Goal: Complete application form: Complete application form

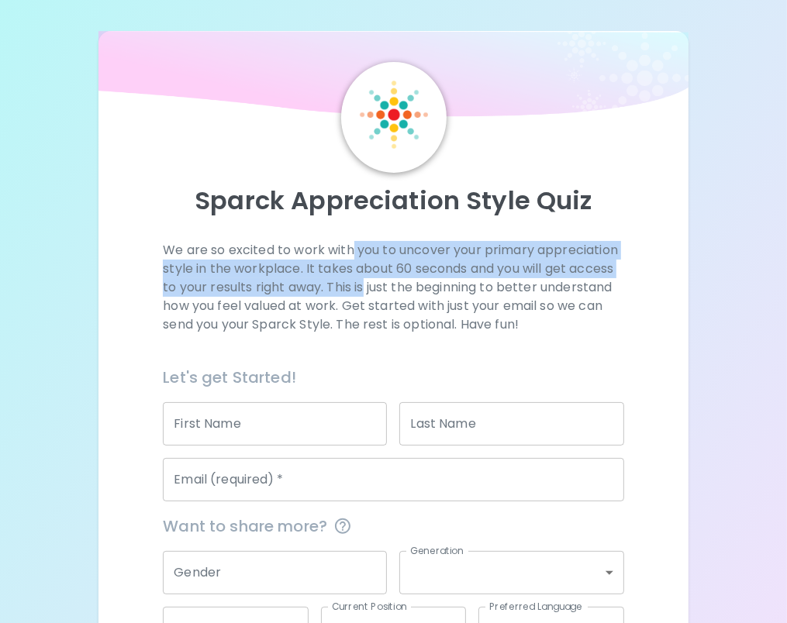
drag, startPoint x: 351, startPoint y: 249, endPoint x: 364, endPoint y: 278, distance: 32.3
click at [364, 278] on p "We are so excited to work with you to uncover your primary appreciation style i…" at bounding box center [393, 287] width 460 height 93
drag, startPoint x: 364, startPoint y: 278, endPoint x: 323, endPoint y: 269, distance: 42.1
click at [323, 269] on p "We are so excited to work with you to uncover your primary appreciation style i…" at bounding box center [393, 287] width 460 height 93
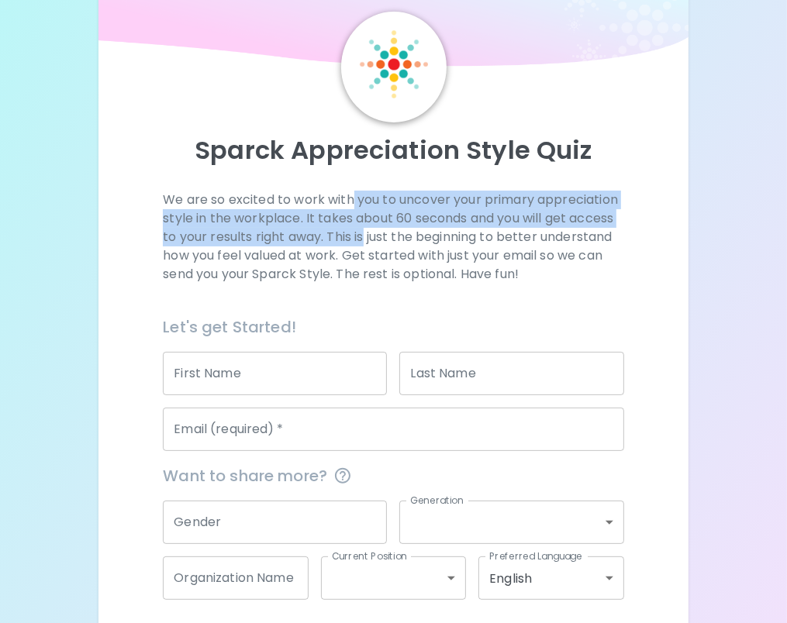
scroll to position [78, 0]
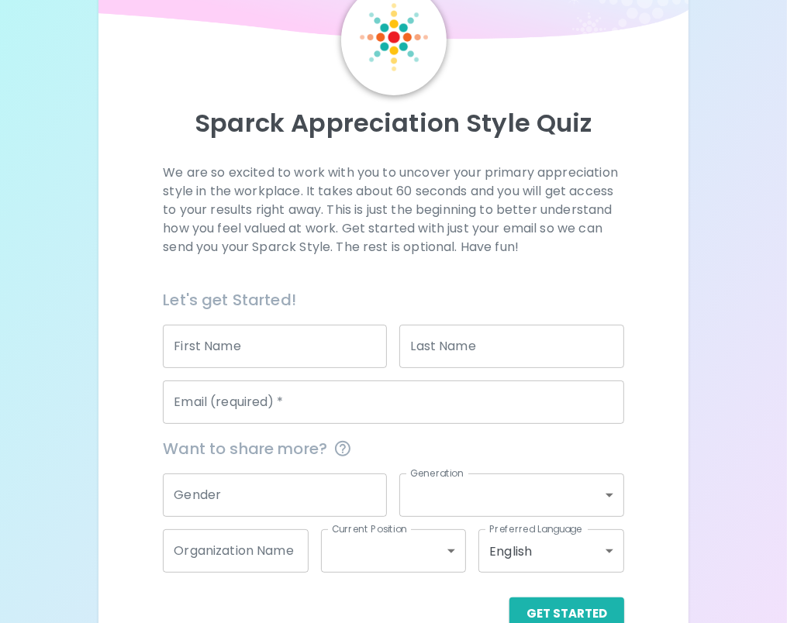
click at [323, 269] on div "We are so excited to work with you to uncover your primary appreciation style i…" at bounding box center [393, 226] width 460 height 124
click at [360, 210] on p "We are so excited to work with you to uncover your primary appreciation style i…" at bounding box center [393, 210] width 460 height 93
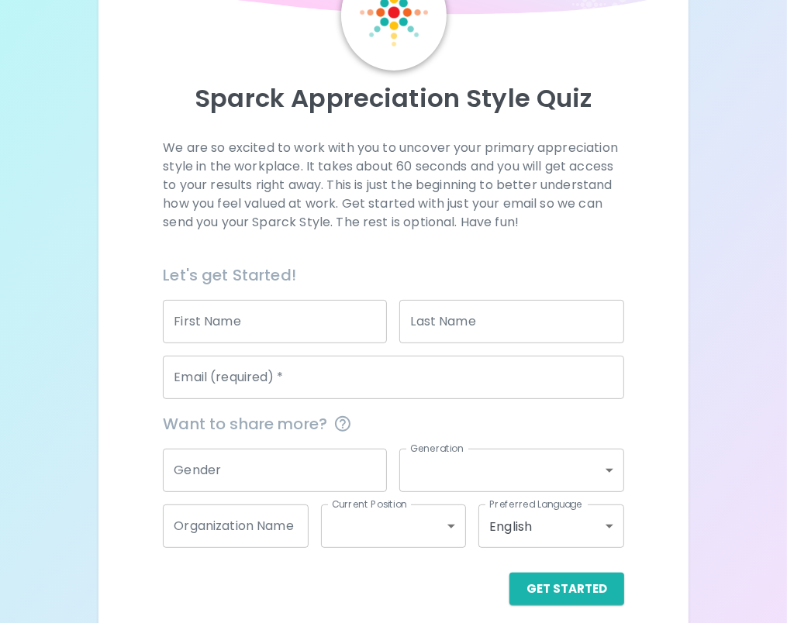
scroll to position [115, 0]
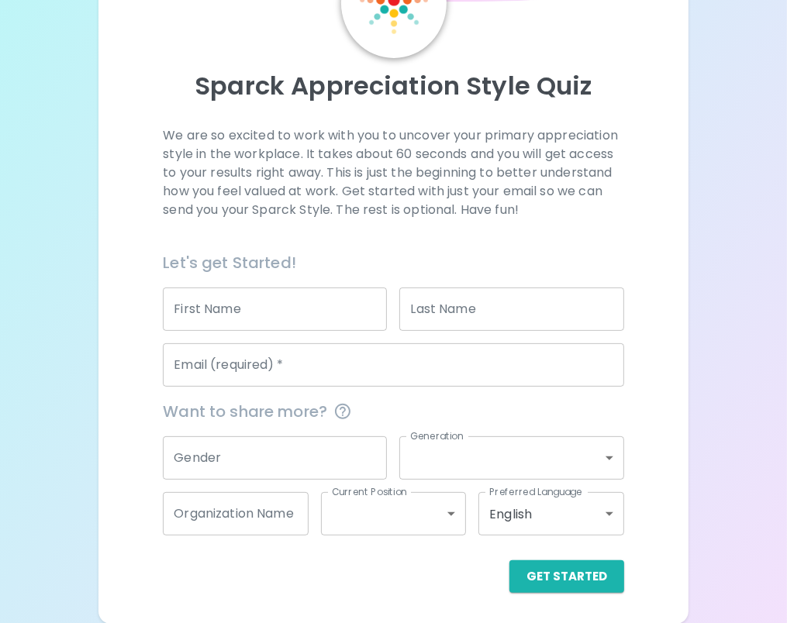
click at [276, 308] on input "First Name" at bounding box center [275, 309] width 224 height 43
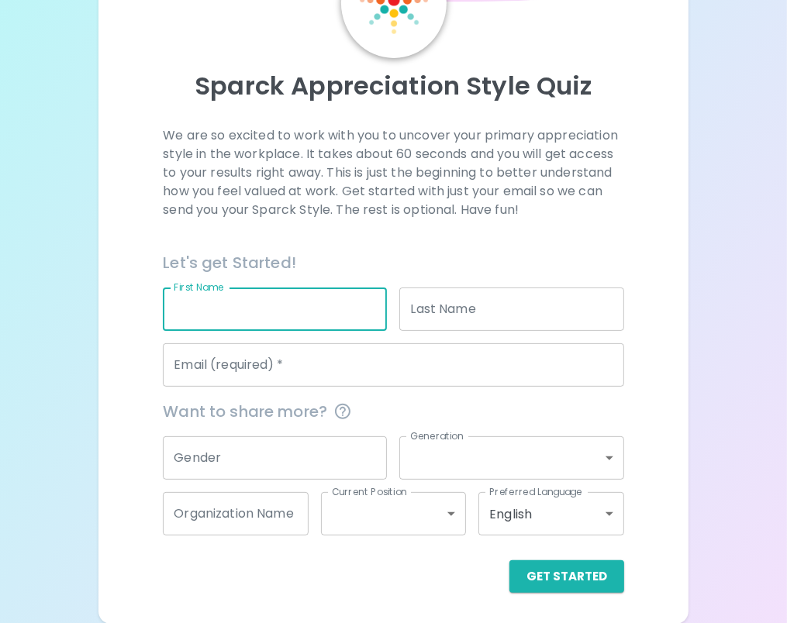
type input "[PERSON_NAME]"
type input "Wood"
type input "[EMAIL_ADDRESS][DOMAIN_NAME]"
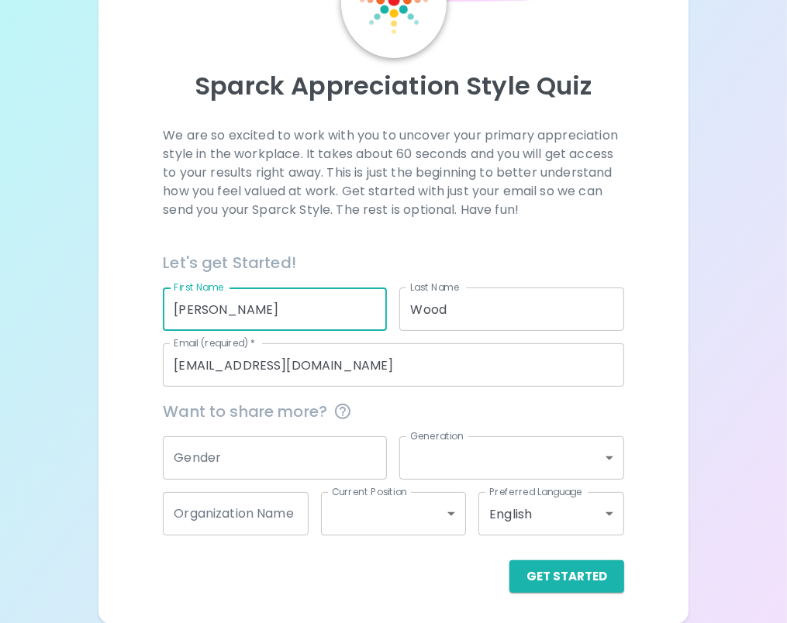
click at [252, 453] on input "Gender" at bounding box center [275, 457] width 224 height 43
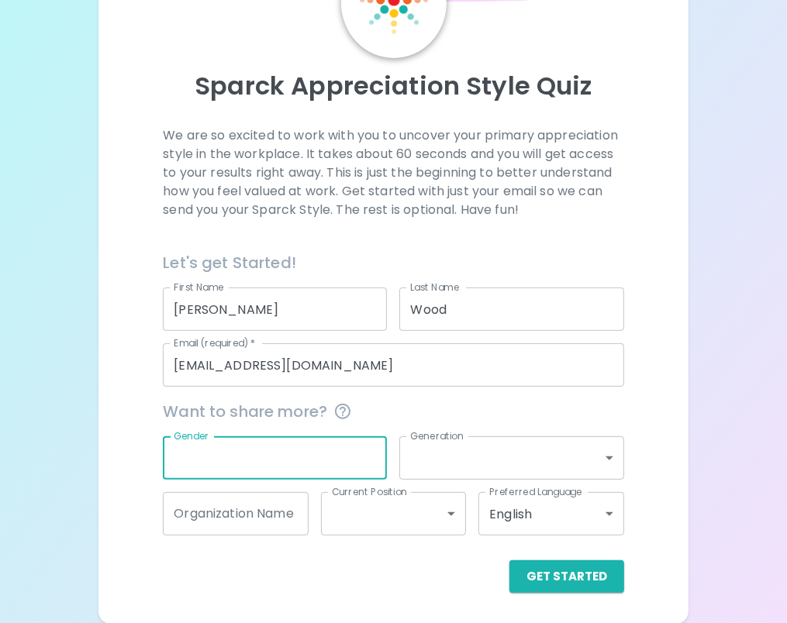
click at [379, 558] on div "Get Started" at bounding box center [386, 564] width 473 height 57
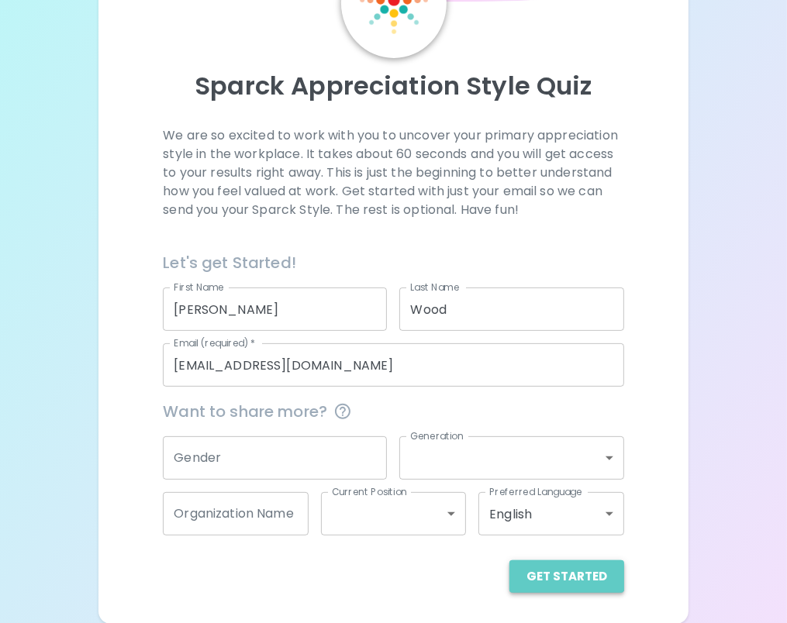
click at [570, 573] on button "Get Started" at bounding box center [566, 576] width 115 height 33
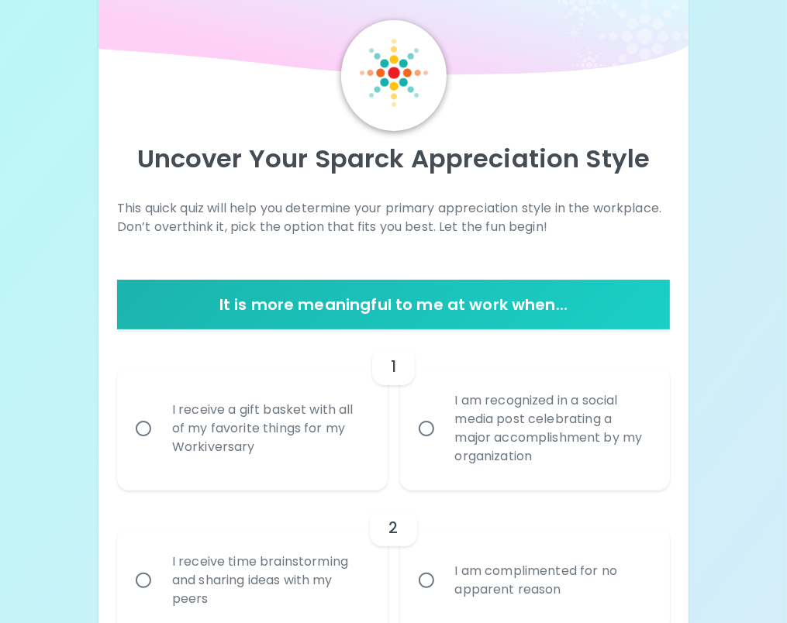
scroll to position [0, 0]
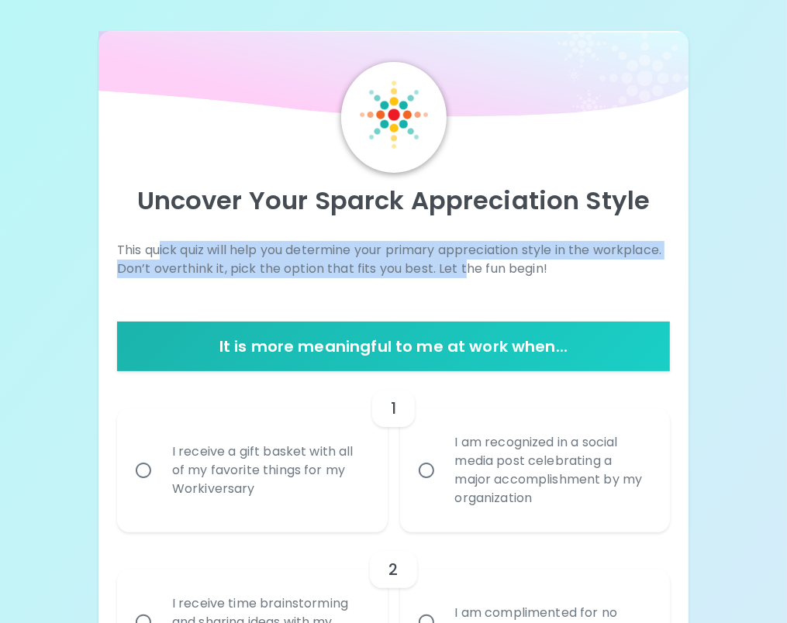
drag, startPoint x: 161, startPoint y: 250, endPoint x: 466, endPoint y: 269, distance: 305.2
click at [466, 269] on p "This quick quiz will help you determine your primary appreciation style in the …" at bounding box center [393, 259] width 553 height 37
drag, startPoint x: 466, startPoint y: 269, endPoint x: 364, endPoint y: 270, distance: 102.3
click at [364, 270] on p "This quick quiz will help you determine your primary appreciation style in the …" at bounding box center [393, 259] width 553 height 37
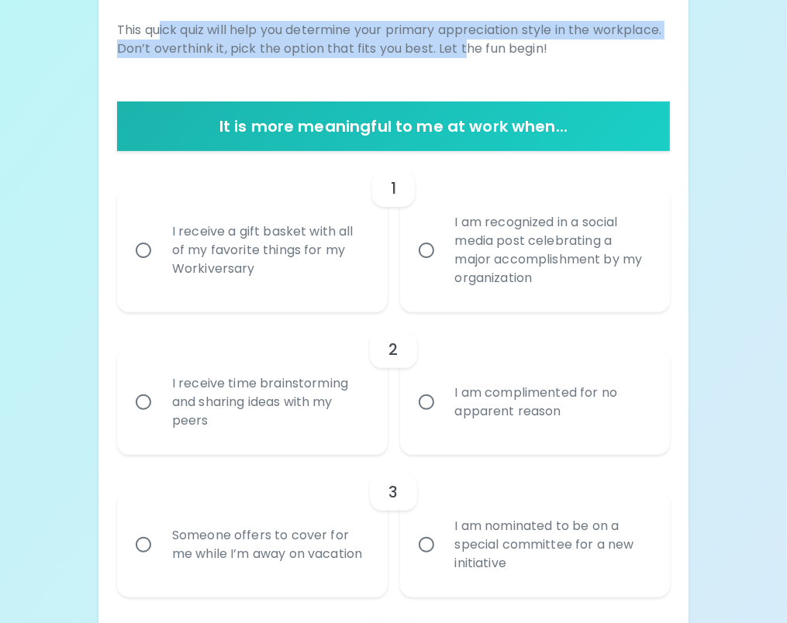
scroll to position [233, 0]
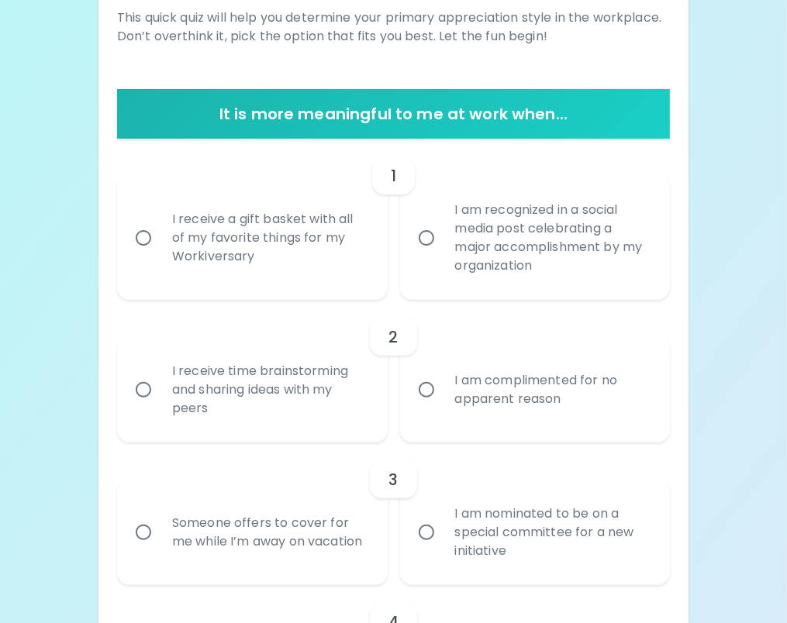
click at [235, 230] on div "I receive a gift basket with all of my favorite things for my Workiversary" at bounding box center [269, 237] width 219 height 93
click at [160, 230] on input "I receive a gift basket with all of my favorite things for my Workiversary" at bounding box center [143, 238] width 33 height 33
radio input "true"
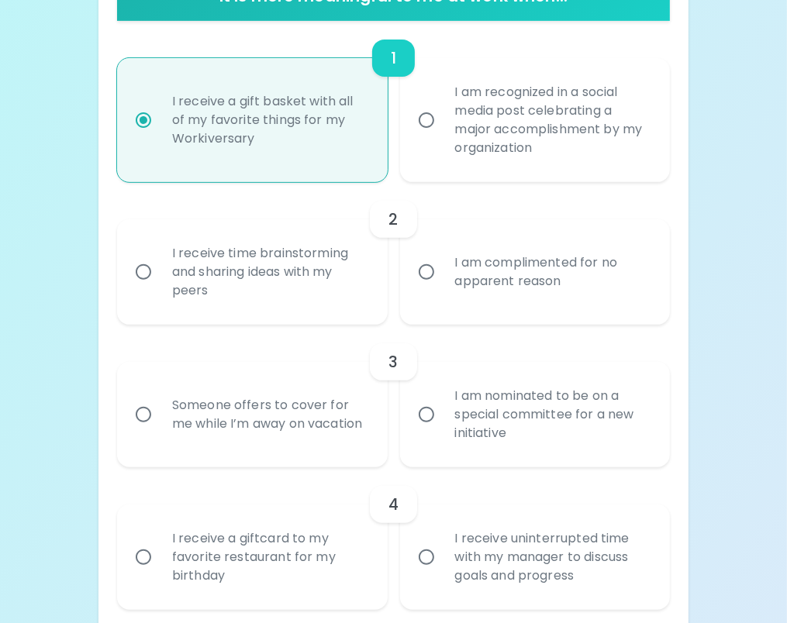
scroll to position [357, 0]
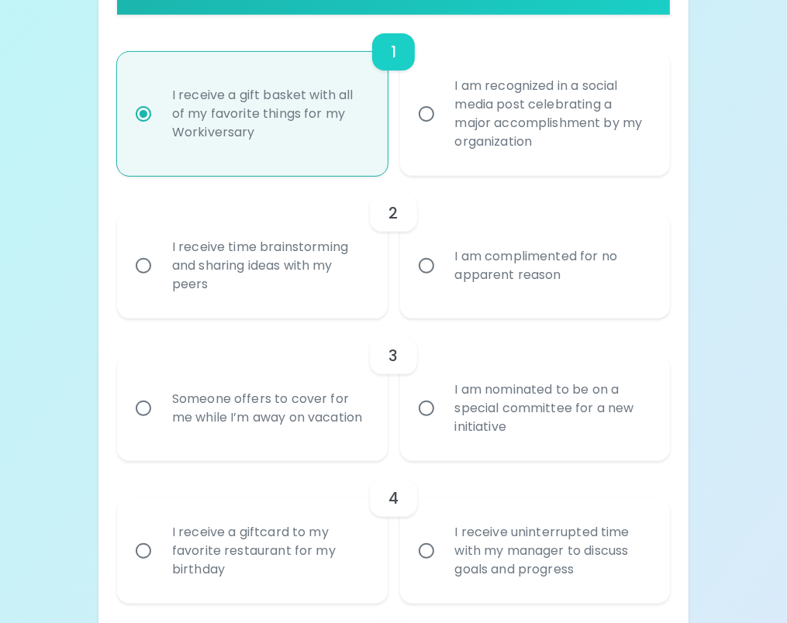
click at [550, 262] on div "I am complimented for no apparent reason" at bounding box center [552, 266] width 219 height 74
click at [443, 262] on input "I am complimented for no apparent reason" at bounding box center [426, 266] width 33 height 33
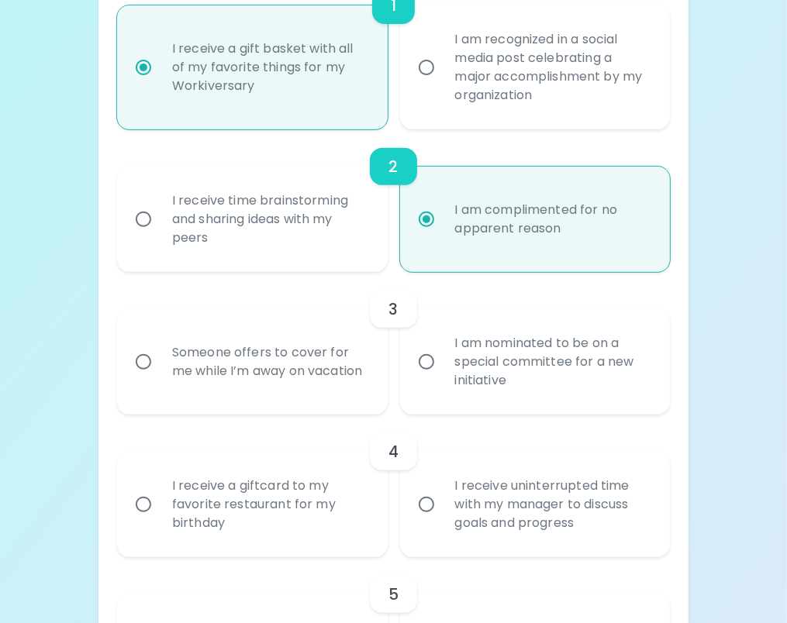
scroll to position [481, 0]
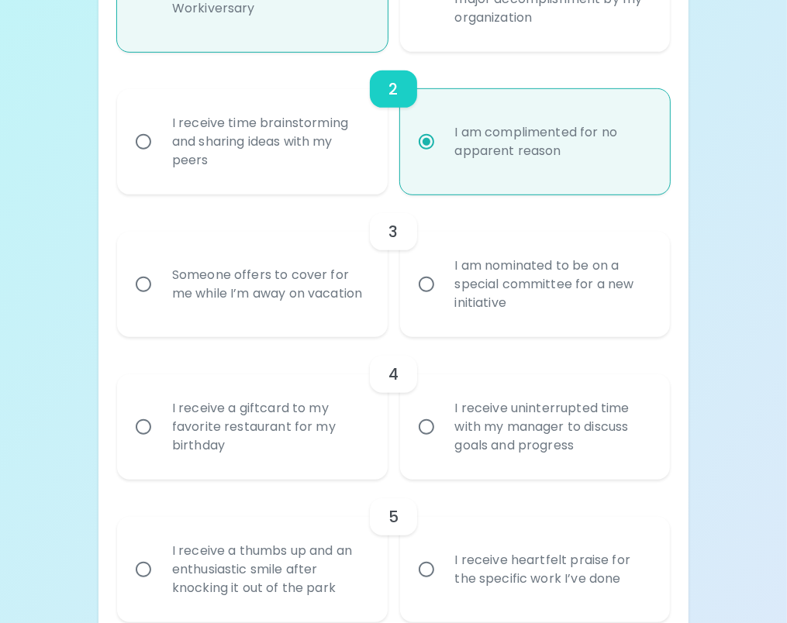
radio input "true"
click at [520, 284] on div "I am nominated to be on a special committee for a new initiative" at bounding box center [552, 284] width 219 height 93
click at [443, 284] on input "I am nominated to be on a special committee for a new initiative" at bounding box center [426, 284] width 33 height 33
radio input "false"
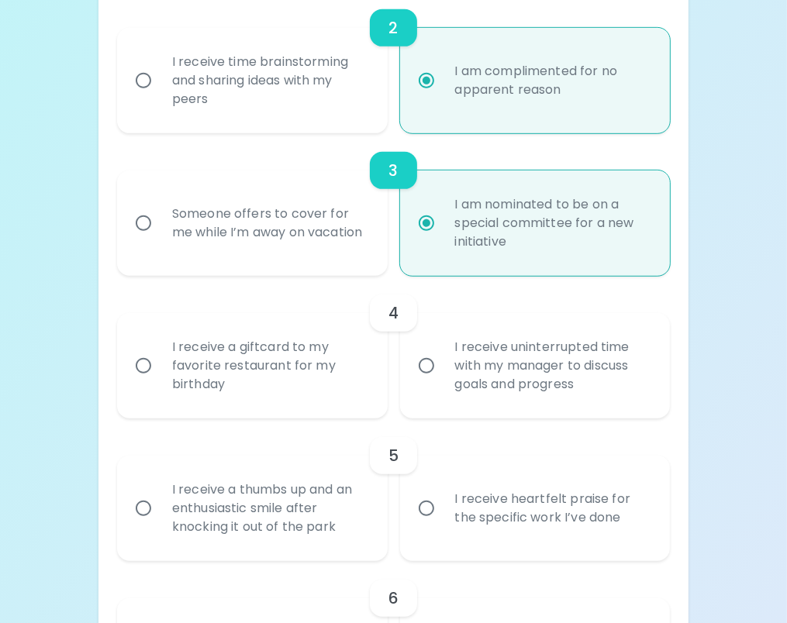
scroll to position [605, 0]
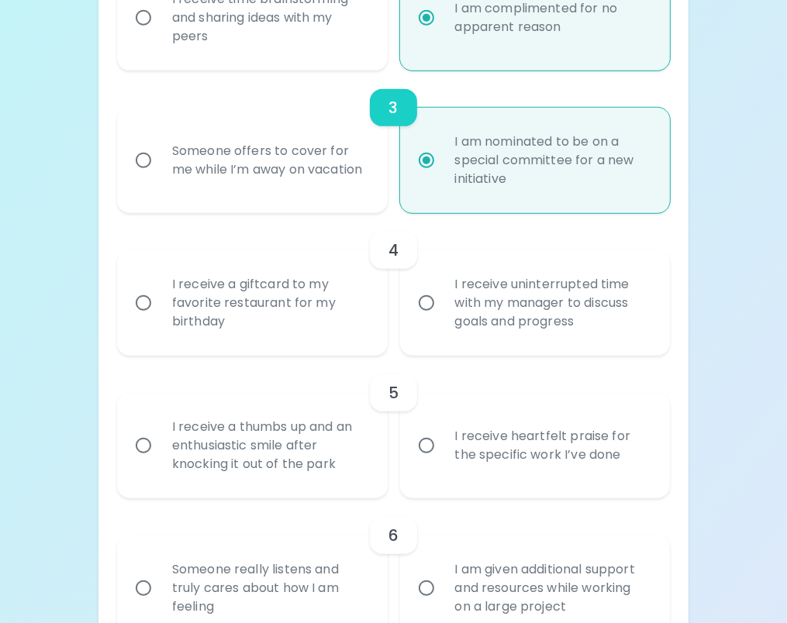
radio input "true"
click at [281, 301] on div "I receive a giftcard to my favorite restaurant for my birthday" at bounding box center [269, 303] width 219 height 93
click at [160, 301] on input "I receive a giftcard to my favorite restaurant for my birthday" at bounding box center [143, 303] width 33 height 33
radio input "false"
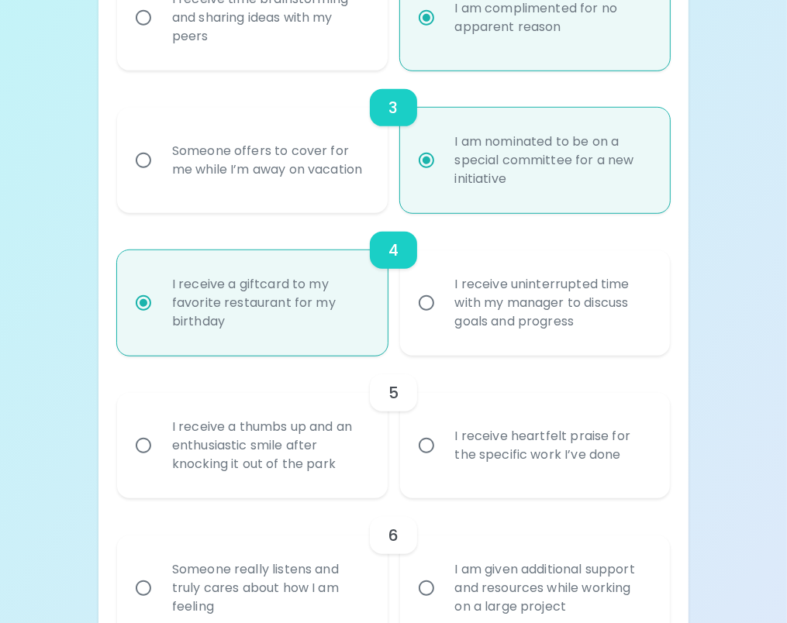
scroll to position [729, 0]
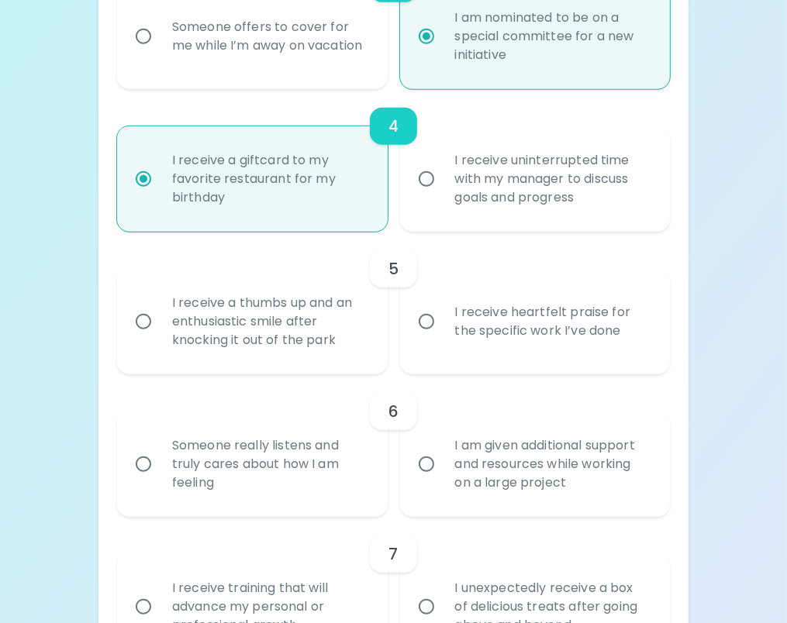
radio input "true"
click at [550, 331] on div "I receive heartfelt praise for the specific work I’ve done" at bounding box center [552, 321] width 219 height 74
click at [443, 331] on input "I receive heartfelt praise for the specific work I’ve done" at bounding box center [426, 321] width 33 height 33
radio input "false"
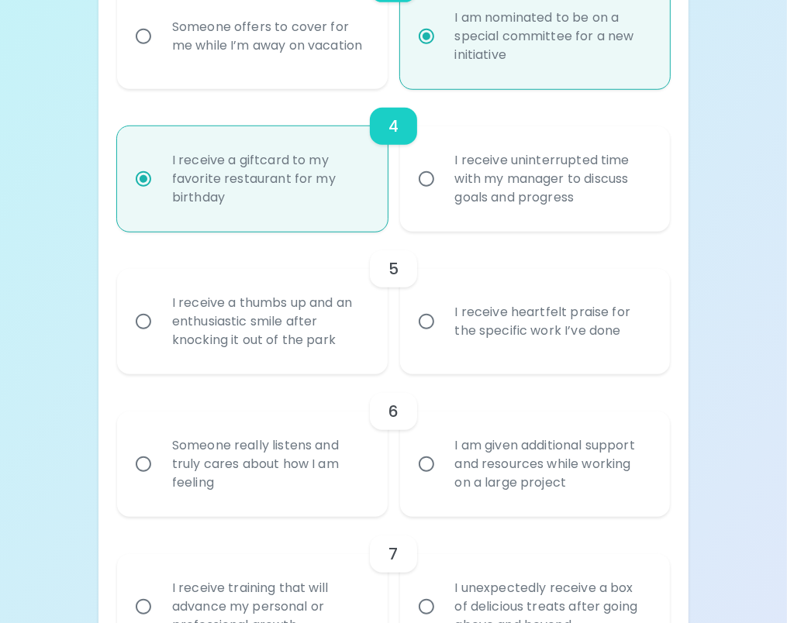
radio input "false"
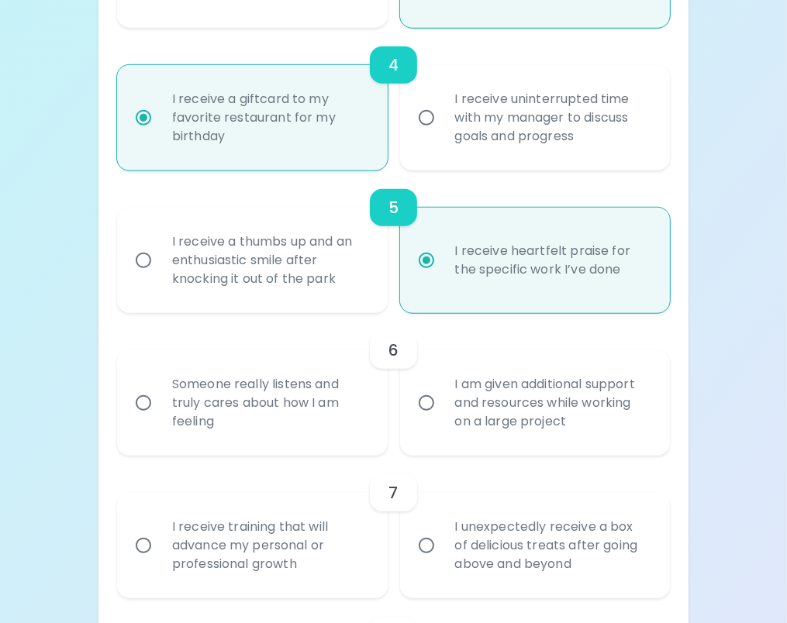
scroll to position [853, 0]
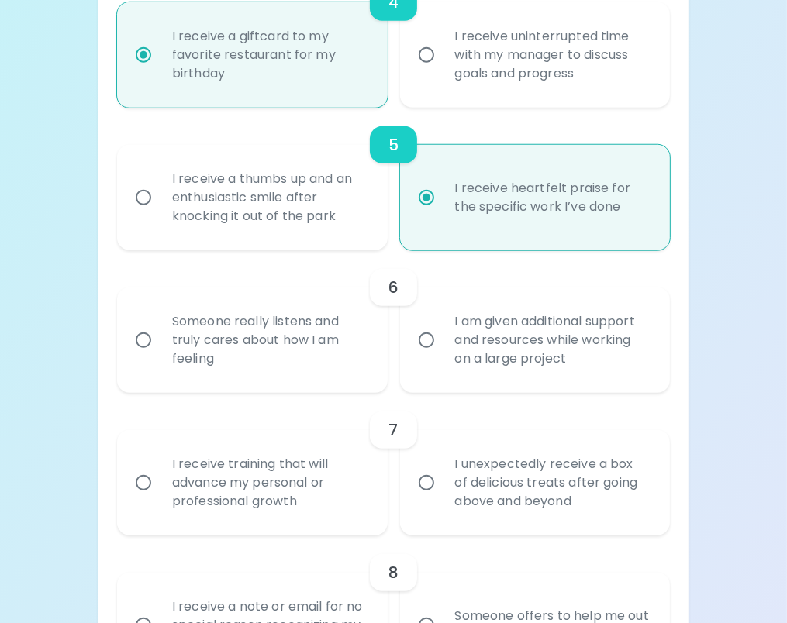
radio input "true"
click at [320, 346] on div "Someone really listens and truly cares about how I am feeling" at bounding box center [269, 340] width 219 height 93
click at [160, 346] on input "Someone really listens and truly cares about how I am feeling" at bounding box center [143, 340] width 33 height 33
radio input "false"
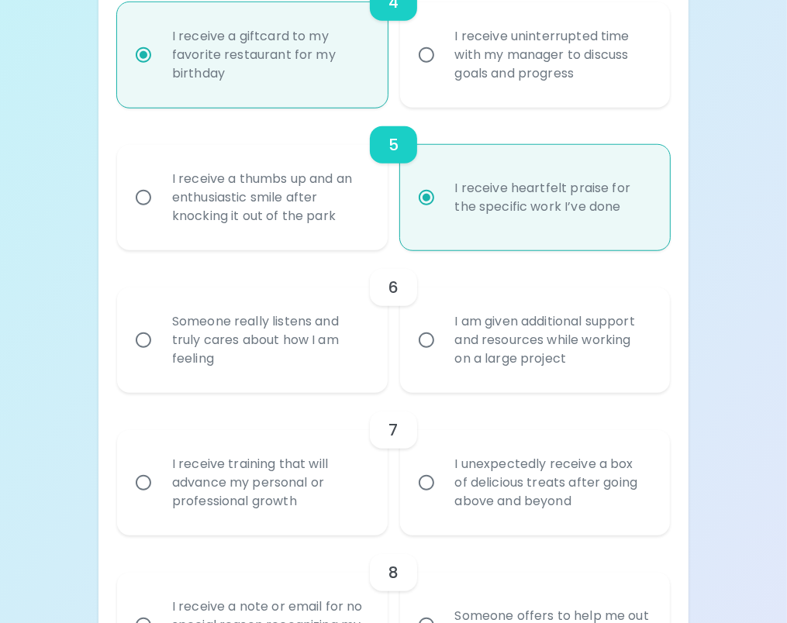
radio input "false"
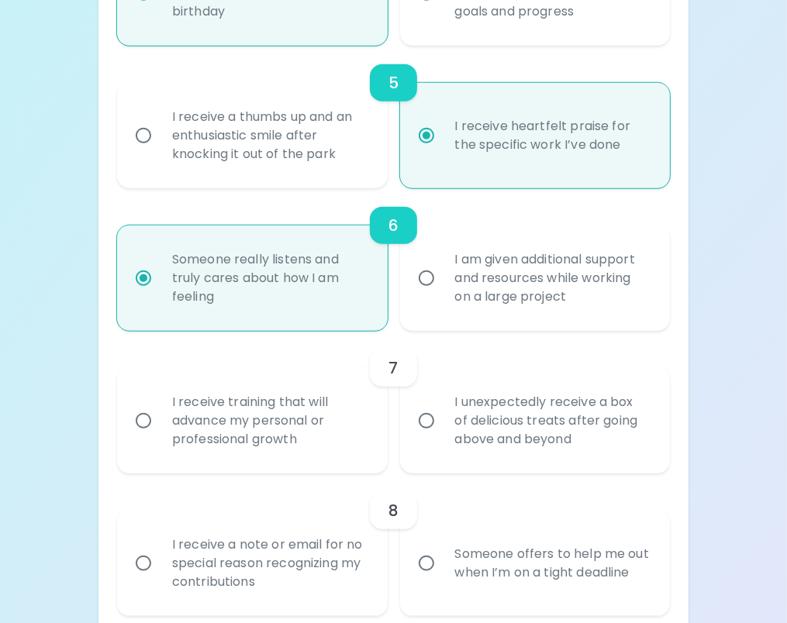
scroll to position [977, 0]
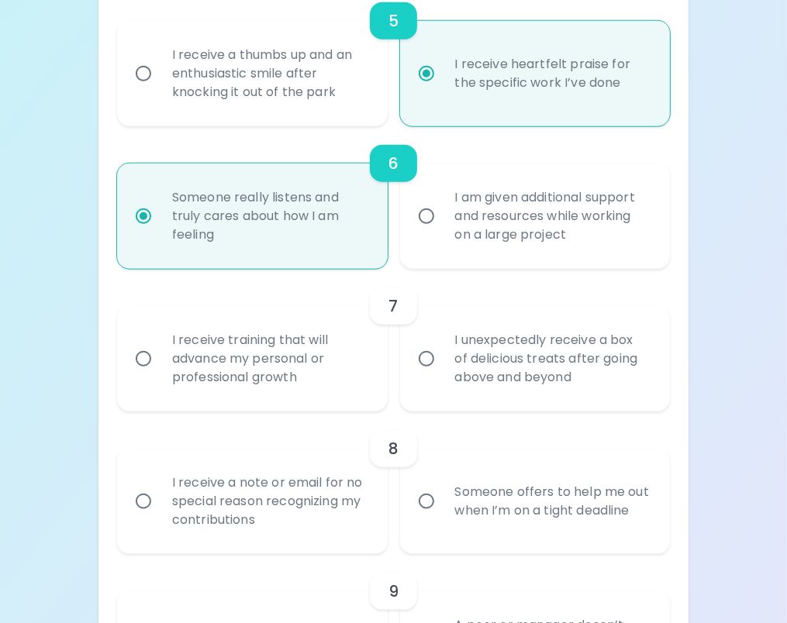
radio input "true"
click at [280, 367] on div "I receive training that will advance my personal or professional growth" at bounding box center [269, 358] width 219 height 93
click at [160, 367] on input "I receive training that will advance my personal or professional growth" at bounding box center [143, 359] width 33 height 33
radio input "false"
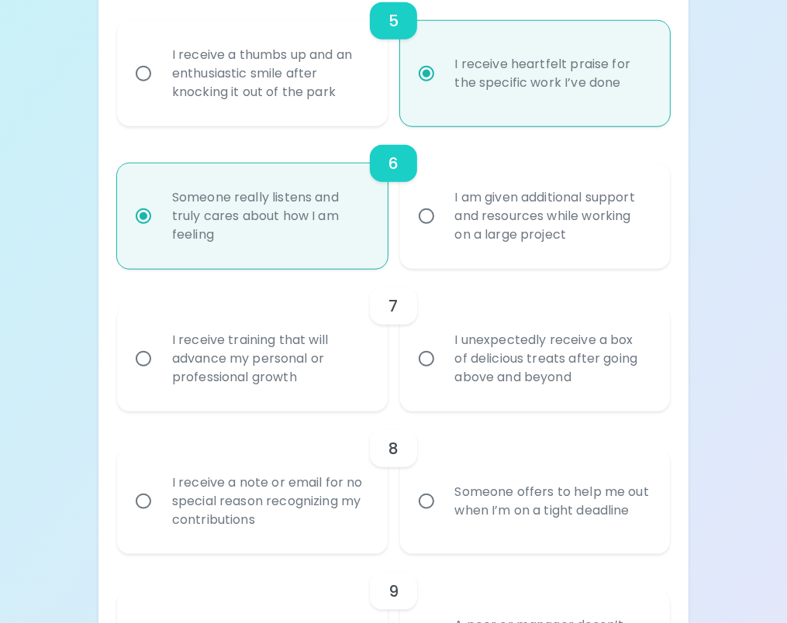
radio input "false"
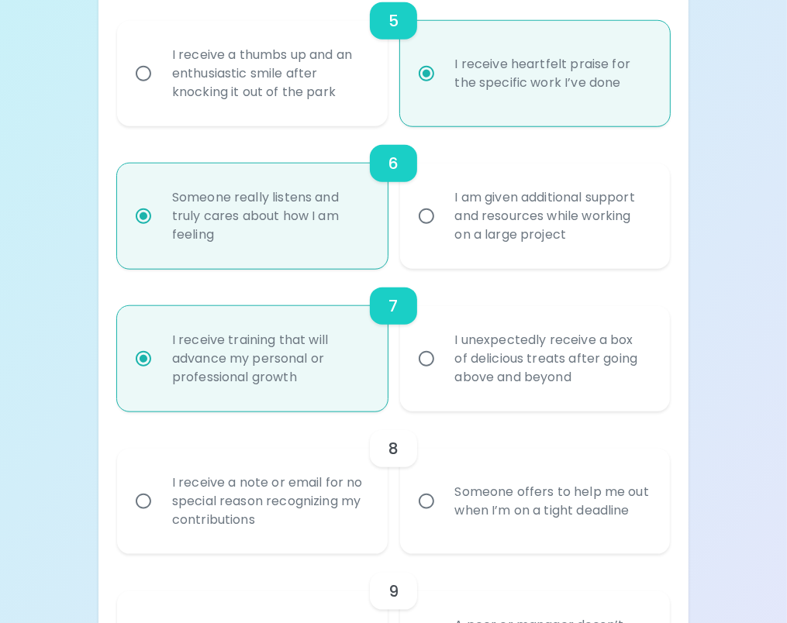
scroll to position [1101, 0]
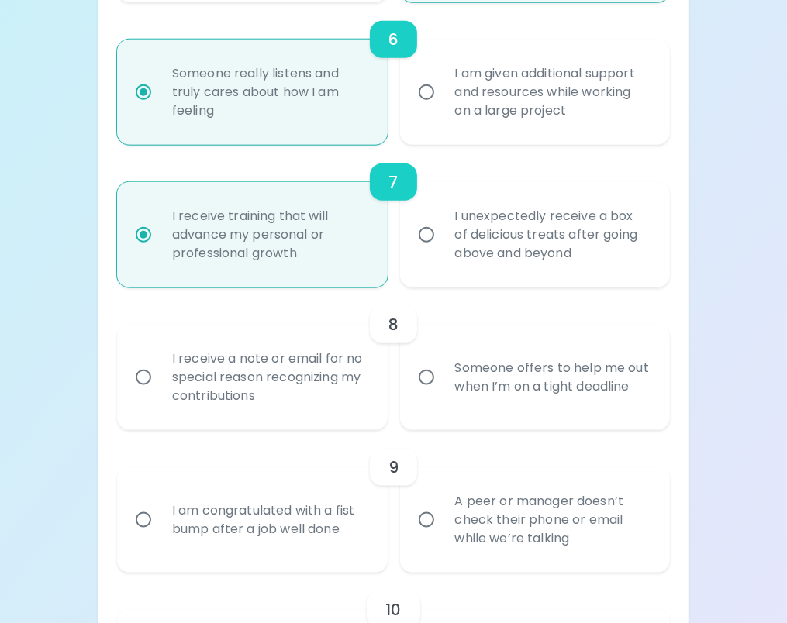
radio input "true"
click at [277, 365] on div "I receive a note or email for no special reason recognizing my contributions" at bounding box center [269, 377] width 219 height 93
click at [160, 365] on input "I receive a note or email for no special reason recognizing my contributions" at bounding box center [143, 377] width 33 height 33
radio input "false"
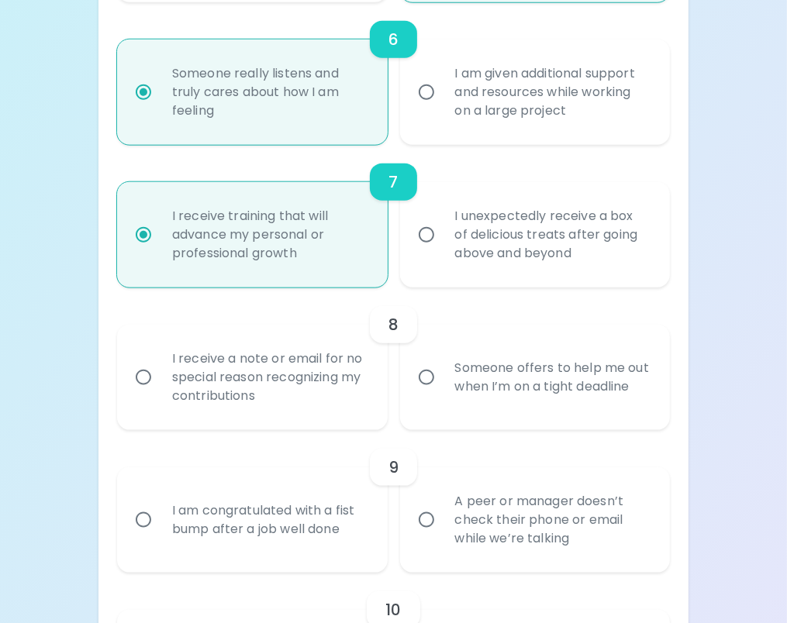
radio input "false"
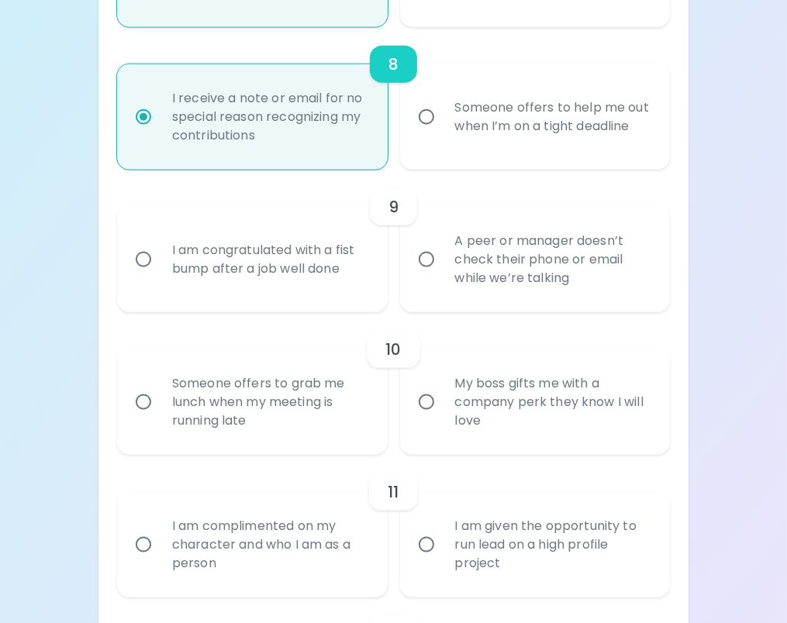
scroll to position [1380, 0]
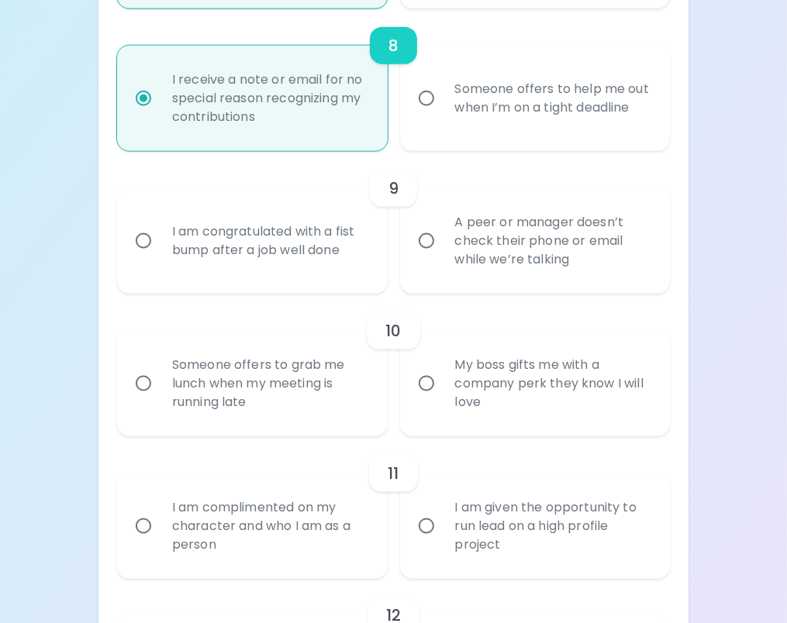
radio input "true"
click at [264, 257] on div "I am congratulated with a fist bump after a job well done" at bounding box center [269, 241] width 219 height 74
click at [160, 257] on input "I am congratulated with a fist bump after a job well done" at bounding box center [143, 241] width 33 height 33
radio input "false"
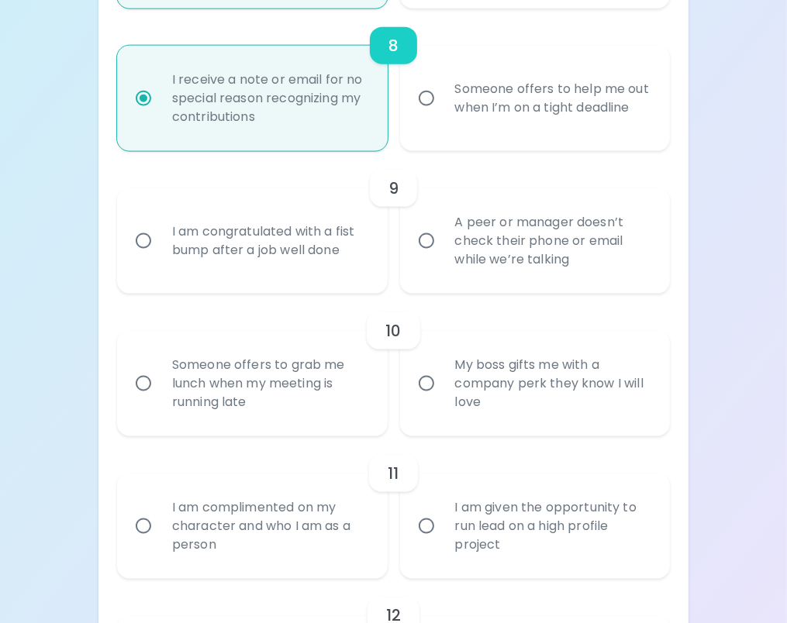
radio input "false"
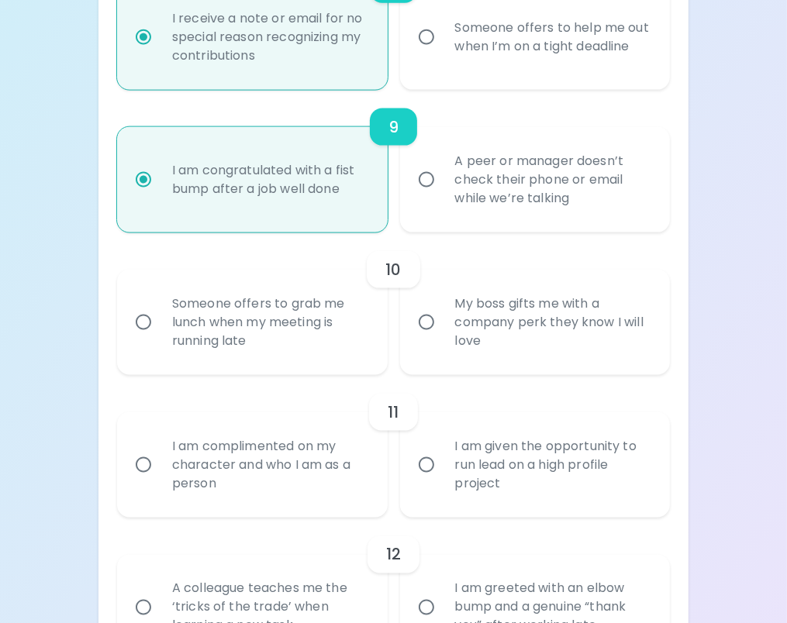
scroll to position [1504, 0]
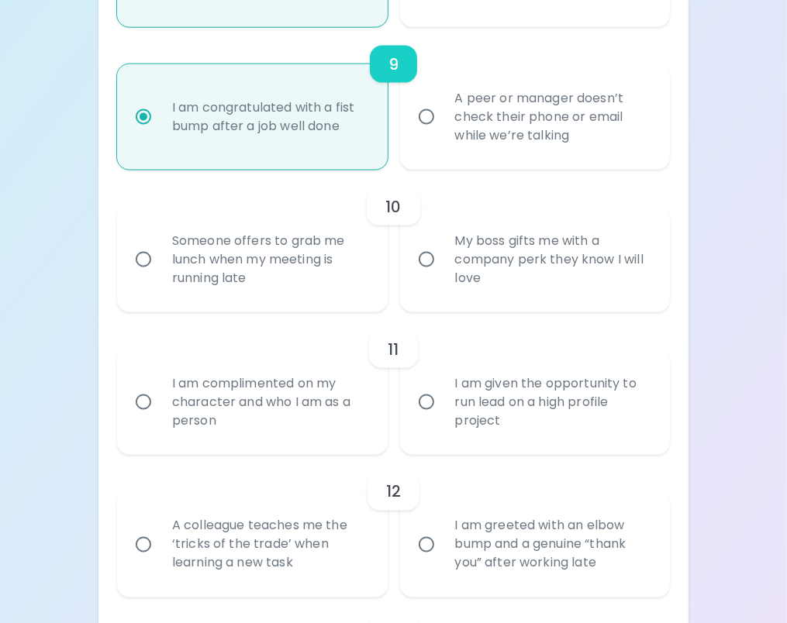
radio input "true"
click at [493, 278] on div "My boss gifts me with a company perk they know I will love" at bounding box center [552, 259] width 219 height 93
click at [443, 276] on input "My boss gifts me with a company perk they know I will love" at bounding box center [426, 259] width 33 height 33
radio input "false"
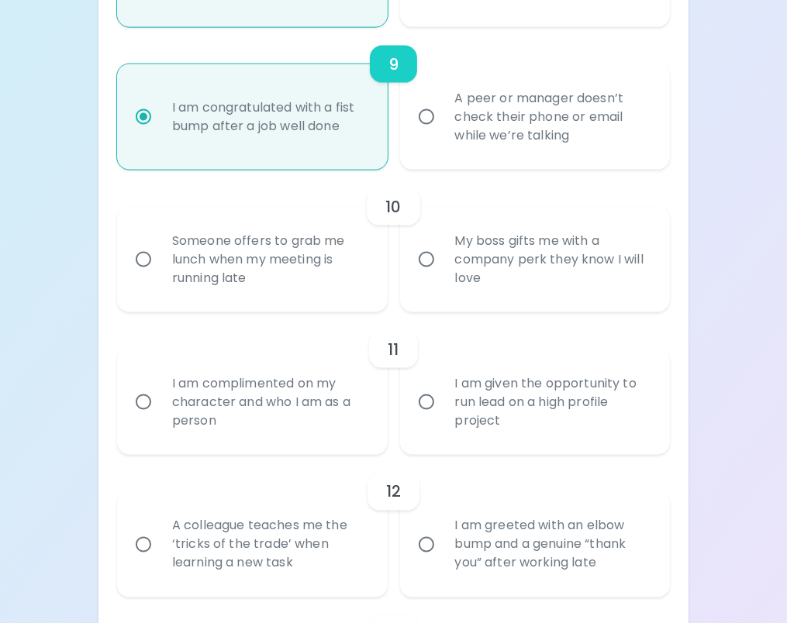
radio input "false"
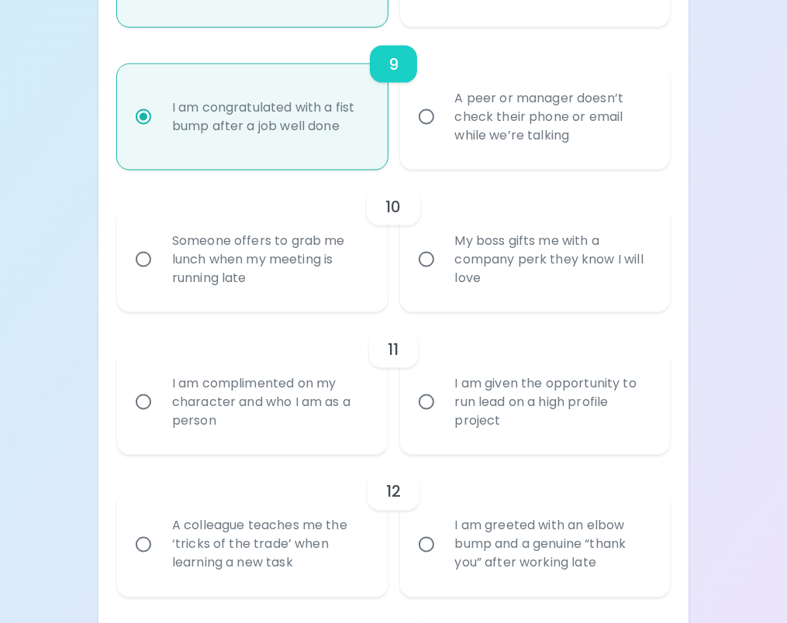
radio input "false"
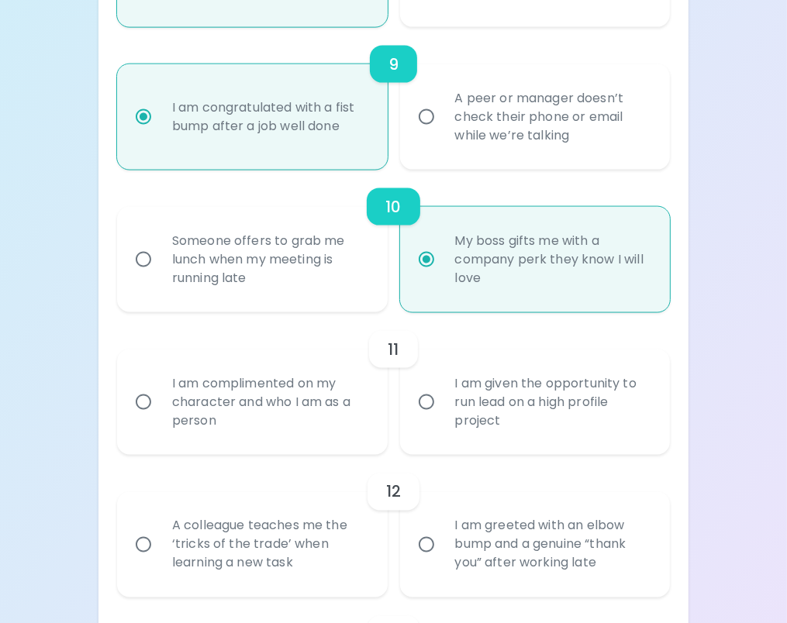
scroll to position [1628, 0]
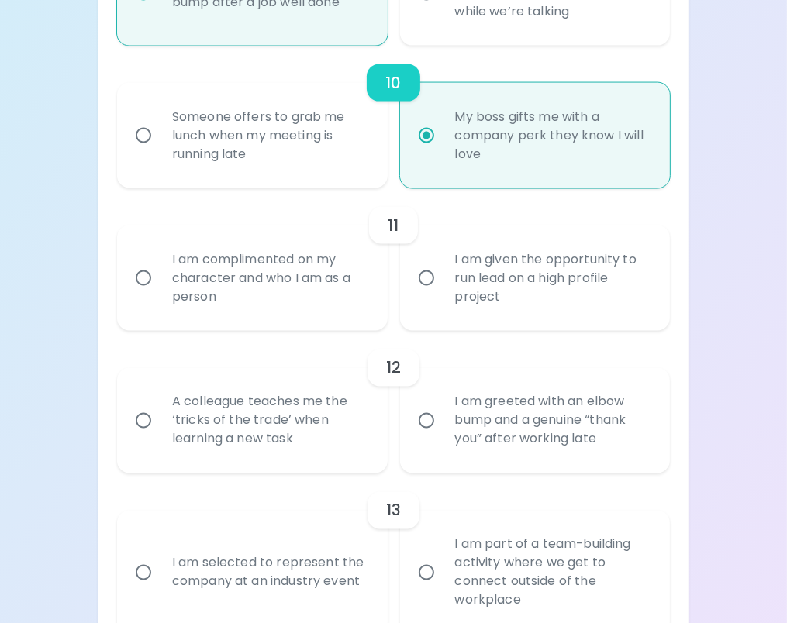
radio input "true"
click at [288, 277] on div "I am complimented on my character and who I am as a person" at bounding box center [269, 278] width 219 height 93
click at [160, 277] on input "I am complimented on my character and who I am as a person" at bounding box center [143, 278] width 33 height 33
radio input "false"
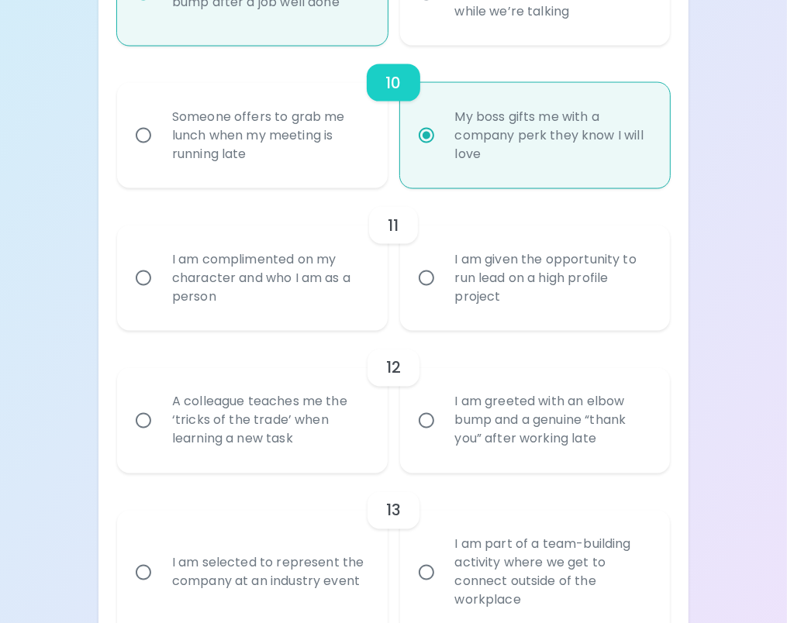
radio input "false"
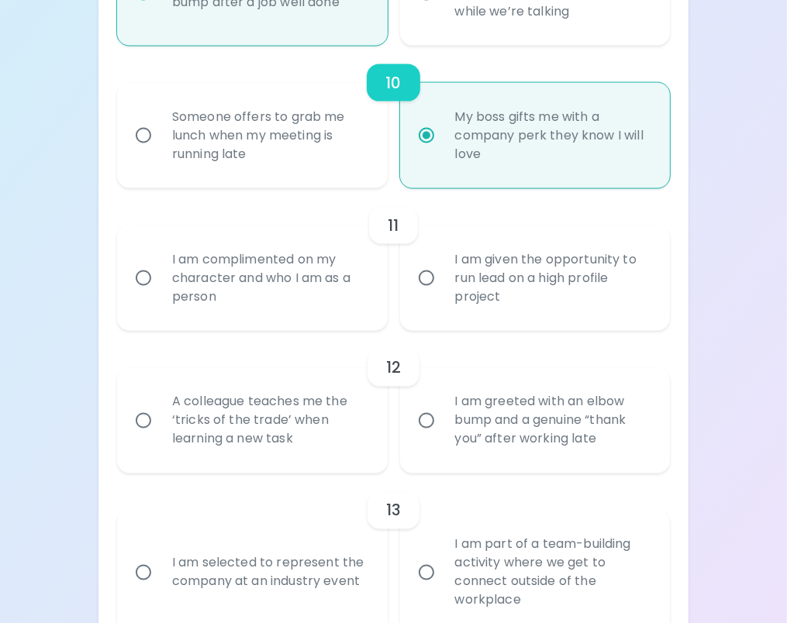
radio input "false"
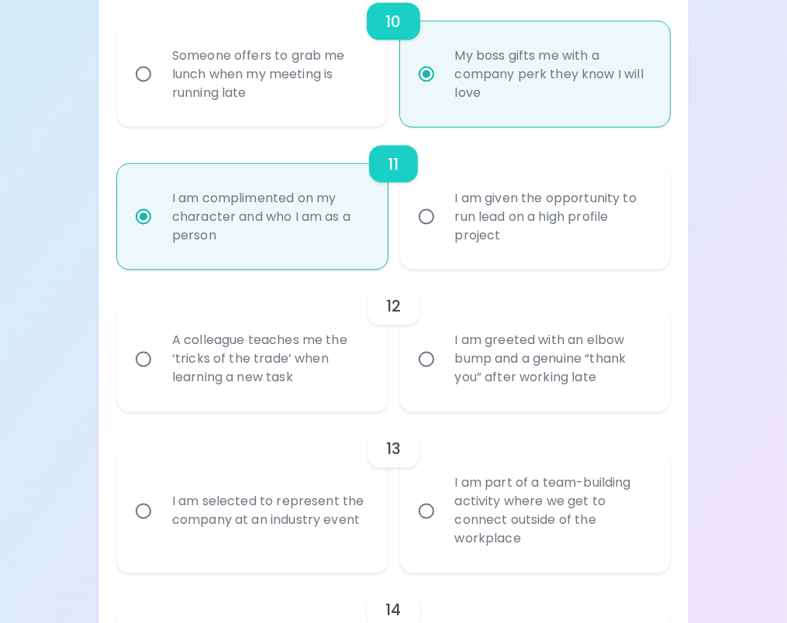
scroll to position [1752, 0]
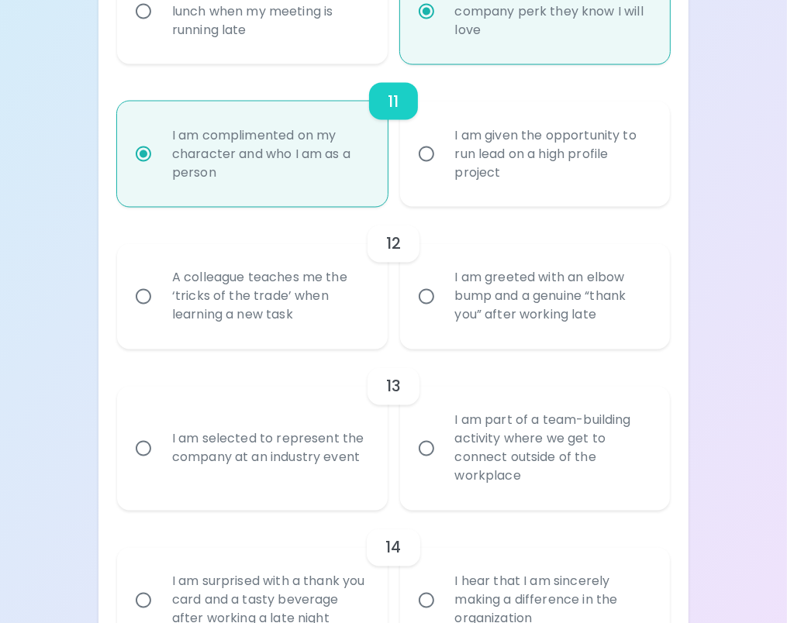
radio input "true"
click at [533, 153] on div "I am given the opportunity to run lead on a high profile project" at bounding box center [552, 154] width 219 height 93
click at [443, 153] on input "I am given the opportunity to run lead on a high profile project" at bounding box center [426, 154] width 33 height 33
radio input "false"
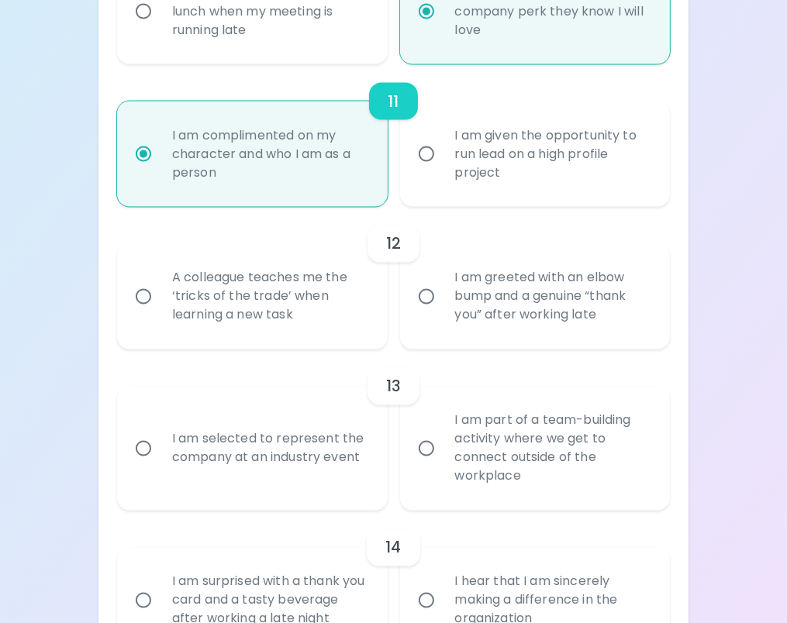
radio input "false"
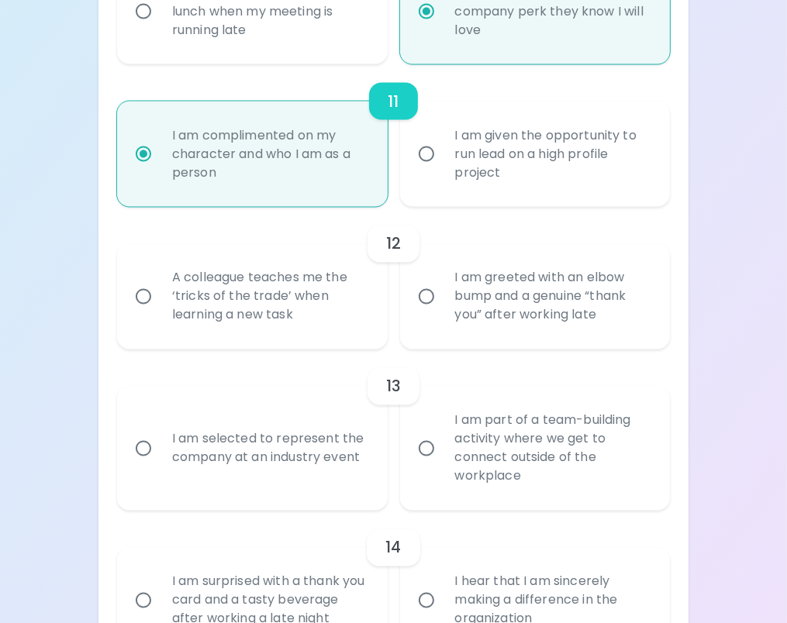
radio input "false"
radio input "true"
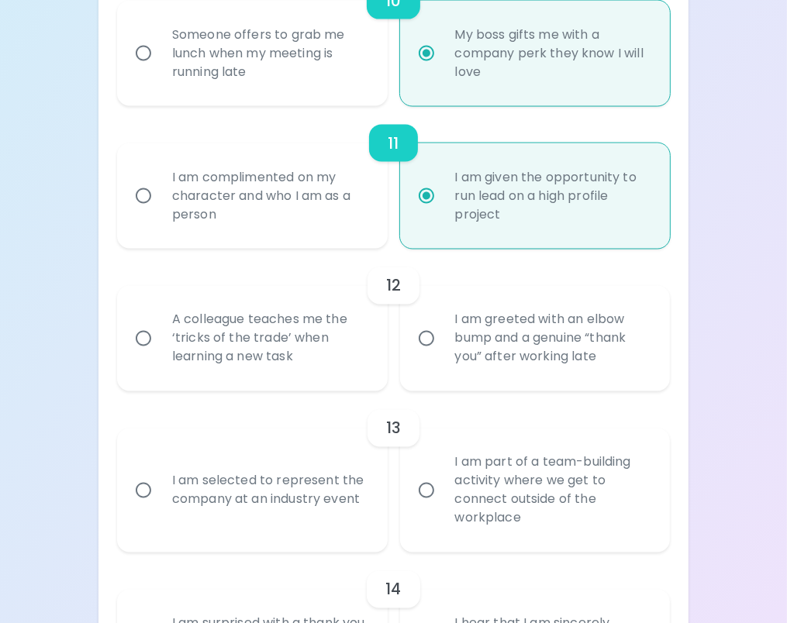
scroll to position [1804, 0]
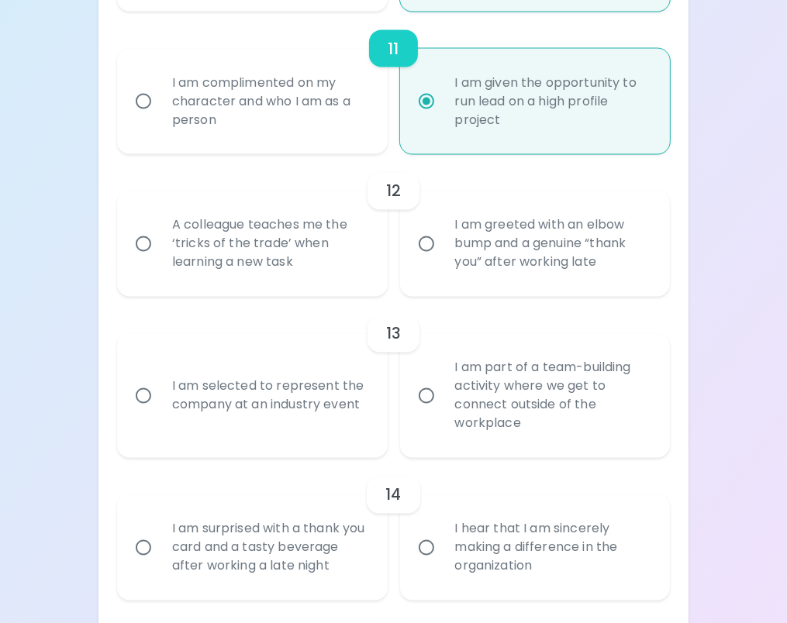
radio input "true"
click at [300, 240] on div "A colleague teaches me the ‘tricks of the trade’ when learning a new task" at bounding box center [269, 244] width 219 height 93
click at [160, 240] on input "A colleague teaches me the ‘tricks of the trade’ when learning a new task" at bounding box center [143, 244] width 33 height 33
radio input "false"
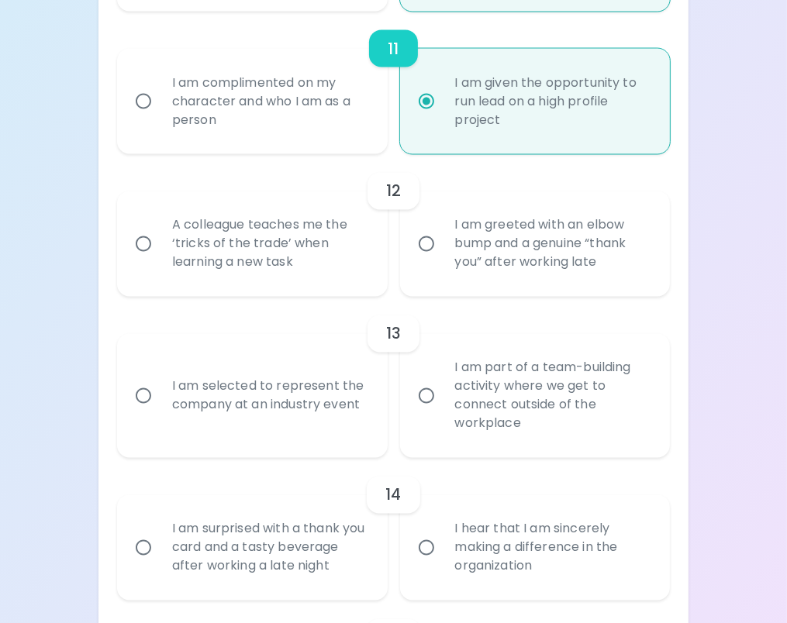
radio input "false"
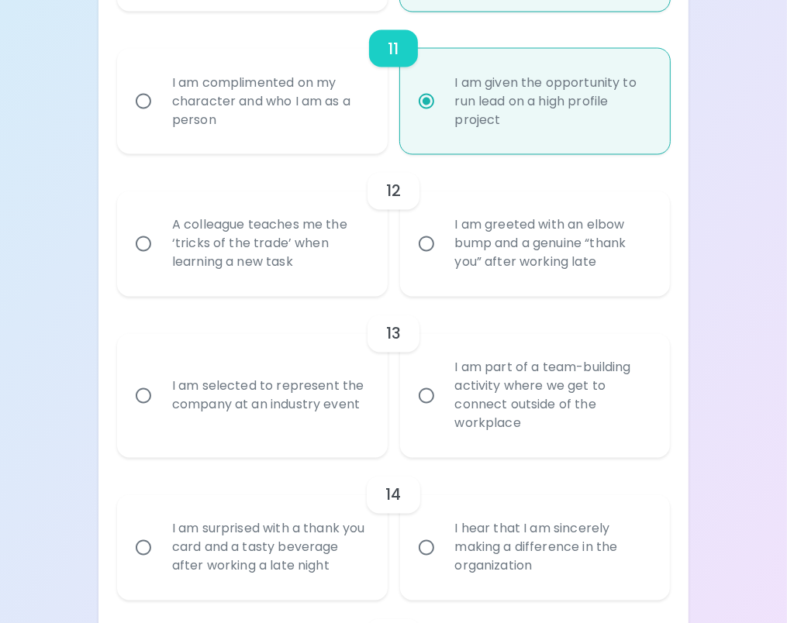
radio input "false"
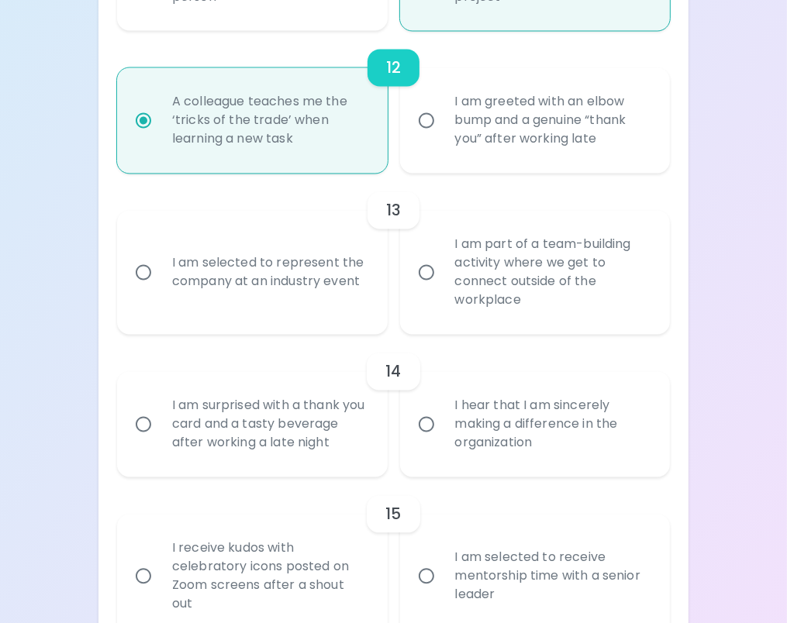
scroll to position [1928, 0]
radio input "true"
click at [253, 284] on div "I am selected to represent the company at an industry event" at bounding box center [269, 272] width 219 height 74
click at [160, 284] on input "I am selected to represent the company at an industry event" at bounding box center [143, 272] width 33 height 33
radio input "false"
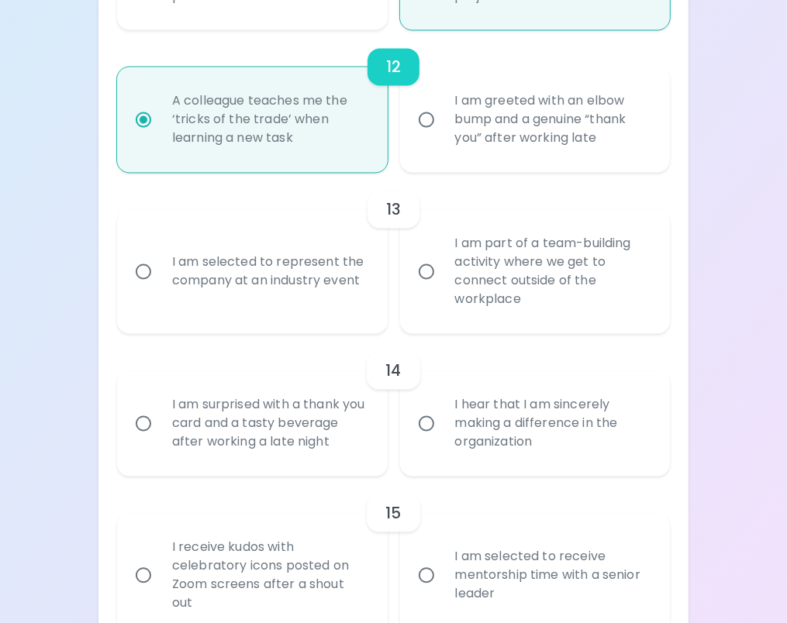
radio input "false"
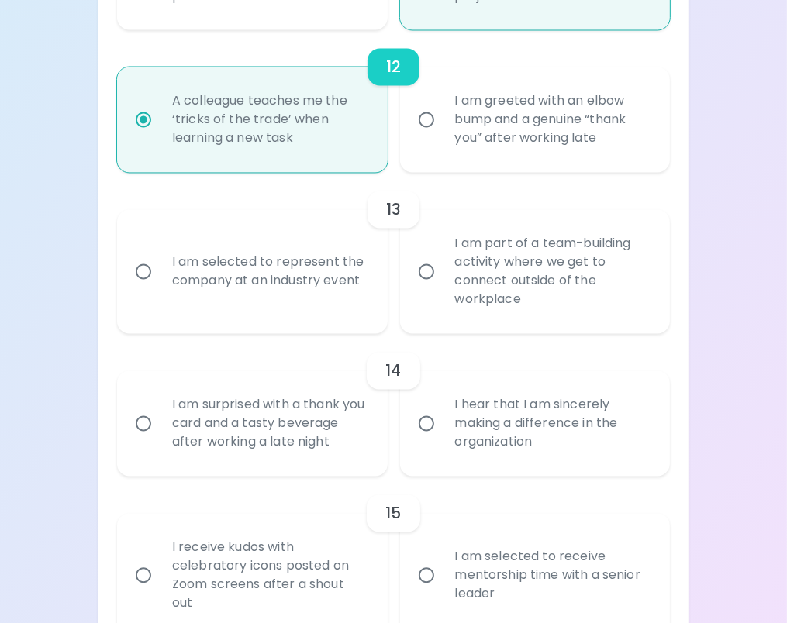
radio input "false"
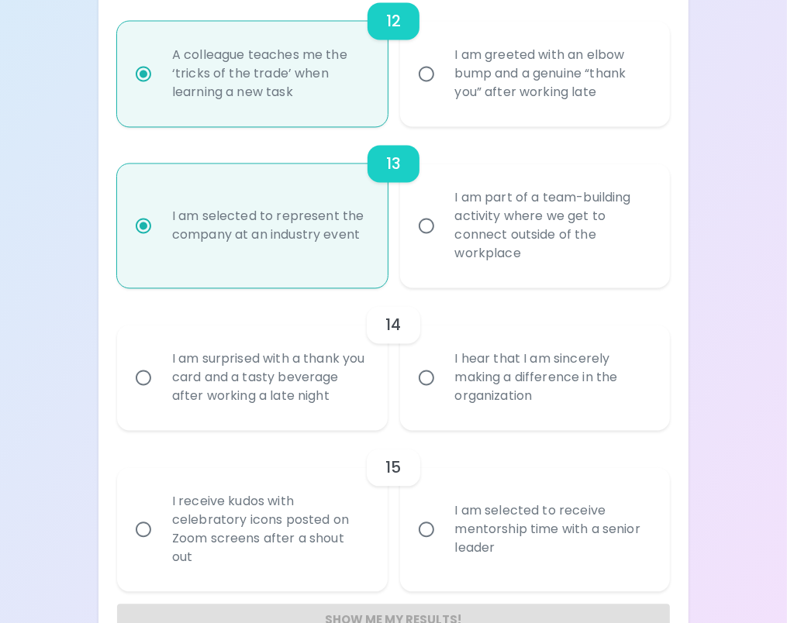
scroll to position [2037, 0]
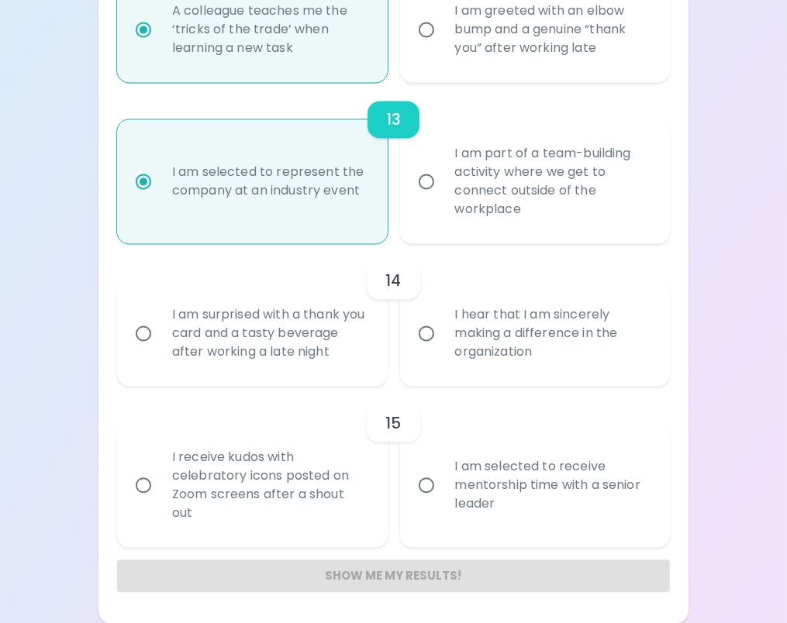
radio input "true"
click at [553, 322] on div "I hear that I am sincerely making a difference in the organization" at bounding box center [552, 333] width 219 height 93
click at [443, 322] on input "I hear that I am sincerely making a difference in the organization" at bounding box center [426, 333] width 33 height 33
radio input "false"
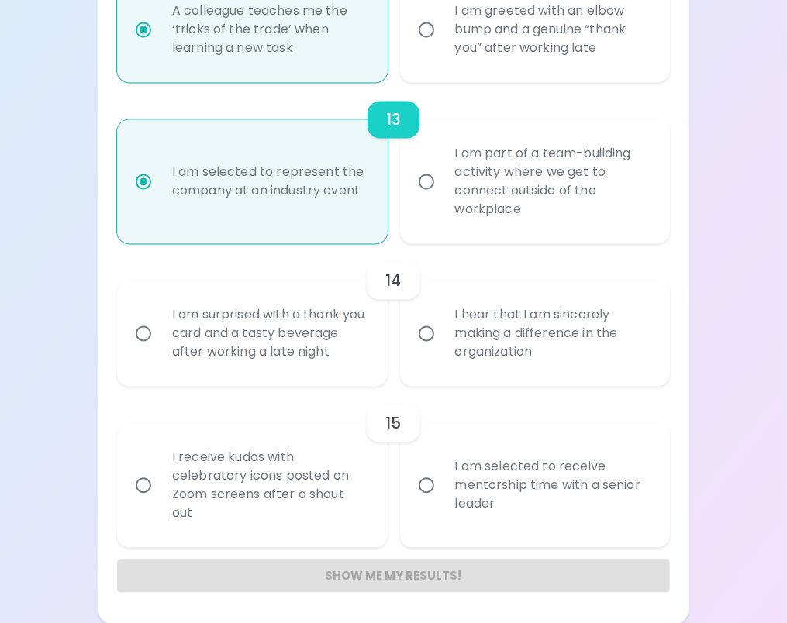
radio input "false"
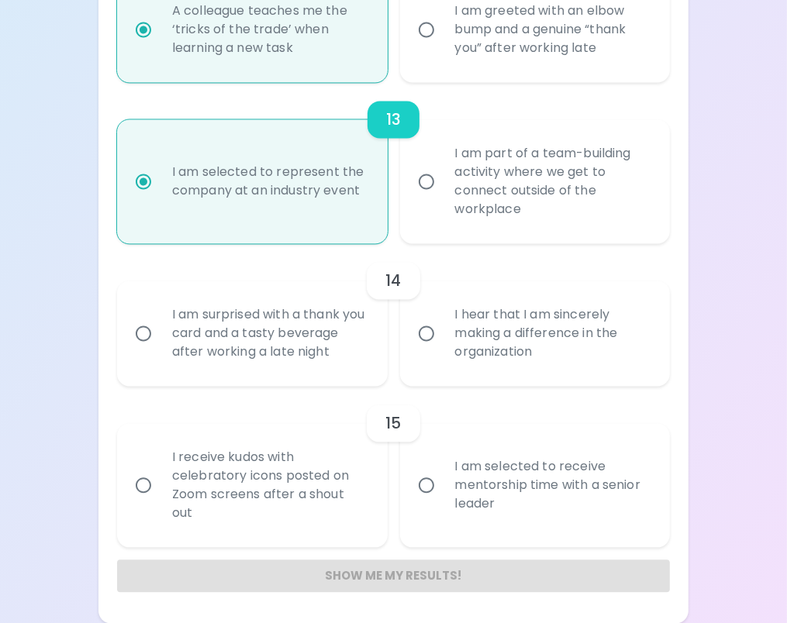
radio input "false"
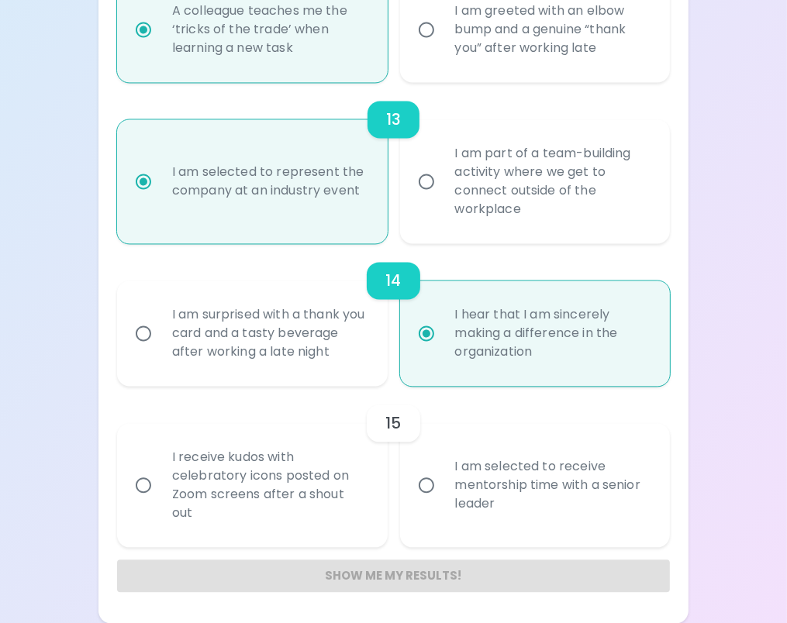
radio input "true"
click at [515, 491] on div "I am selected to receive mentorship time with a senior leader" at bounding box center [552, 485] width 219 height 93
click at [443, 491] on input "I am selected to receive mentorship time with a senior leader" at bounding box center [426, 485] width 33 height 33
radio input "false"
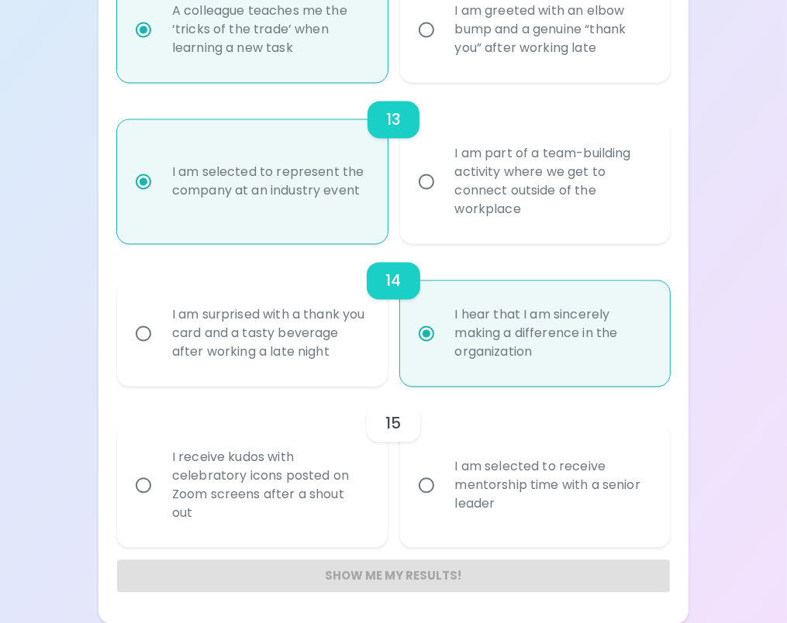
radio input "false"
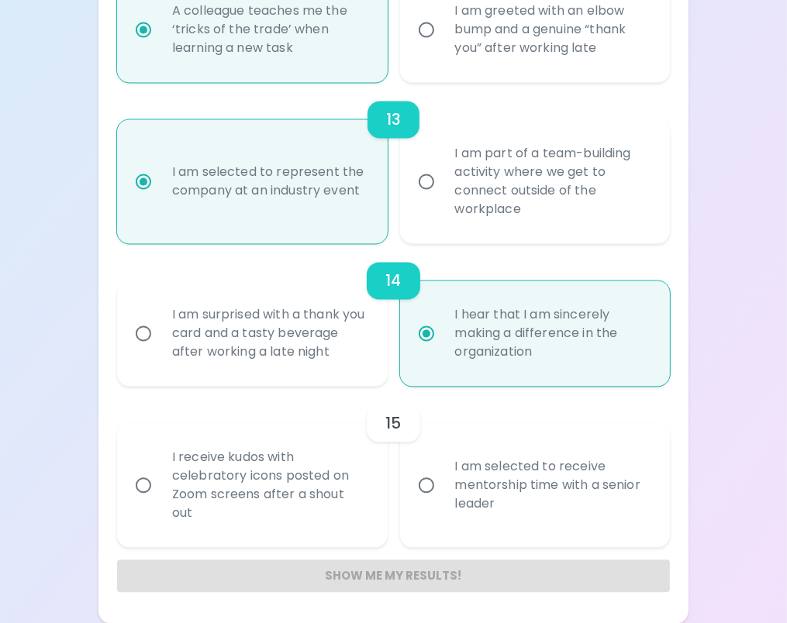
radio input "false"
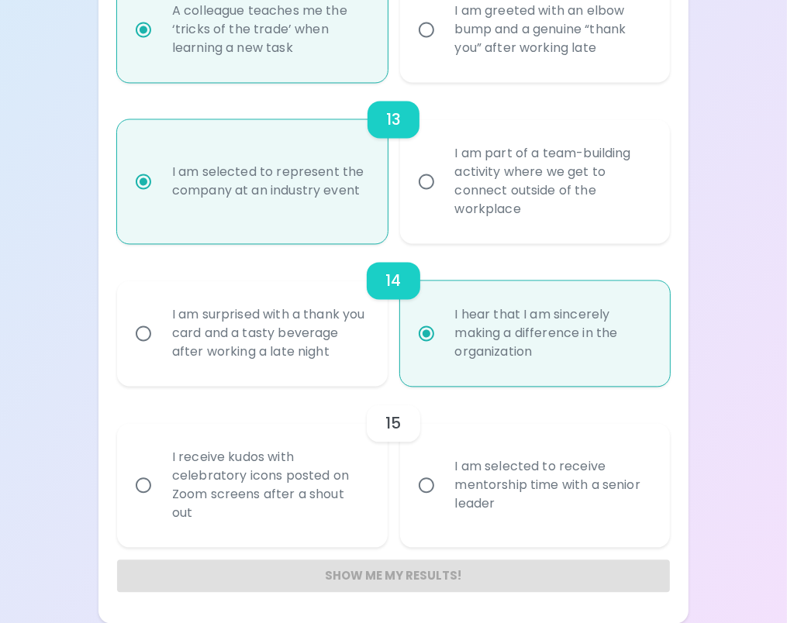
radio input "false"
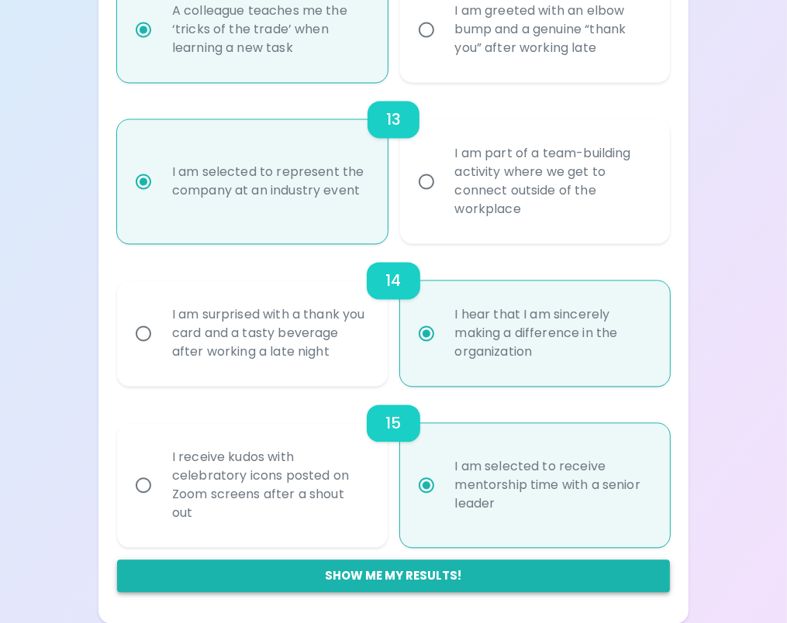
radio input "true"
click at [399, 568] on button "Show me my results!" at bounding box center [393, 576] width 553 height 33
radio input "false"
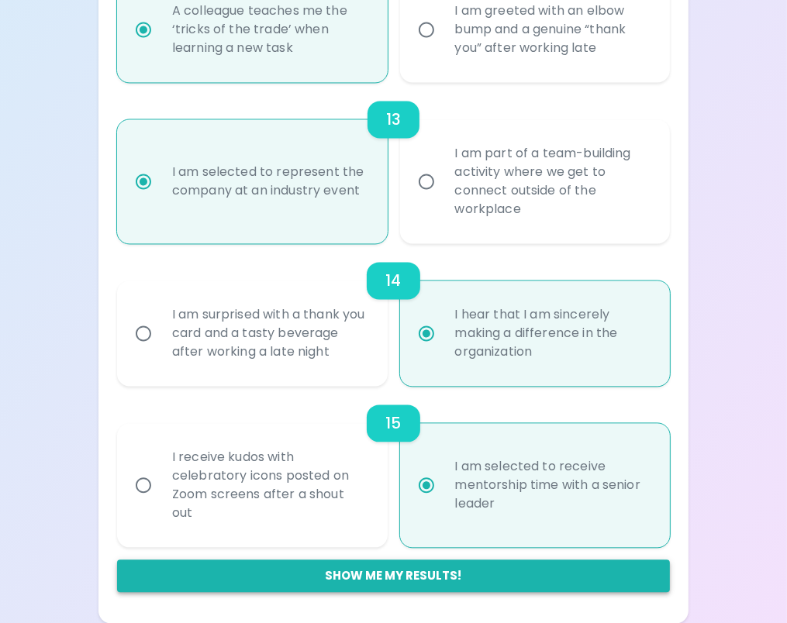
radio input "false"
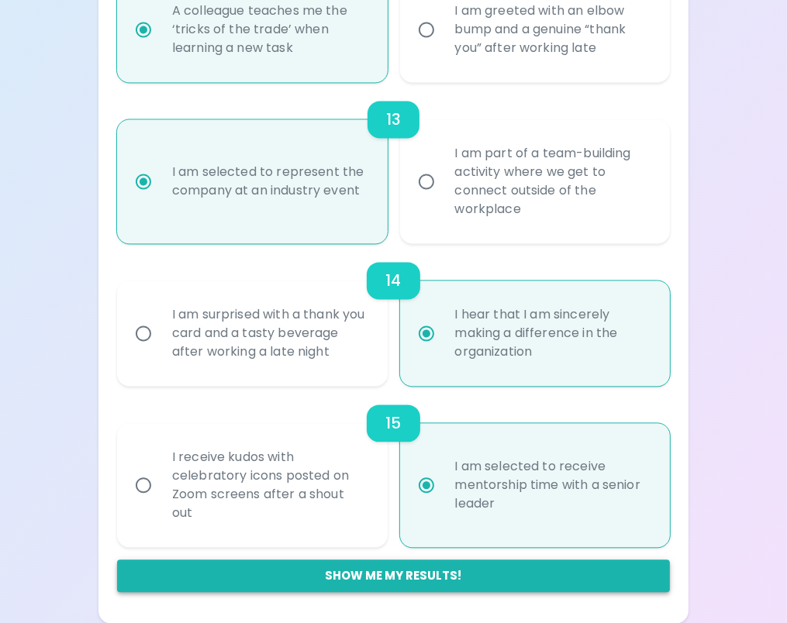
radio input "false"
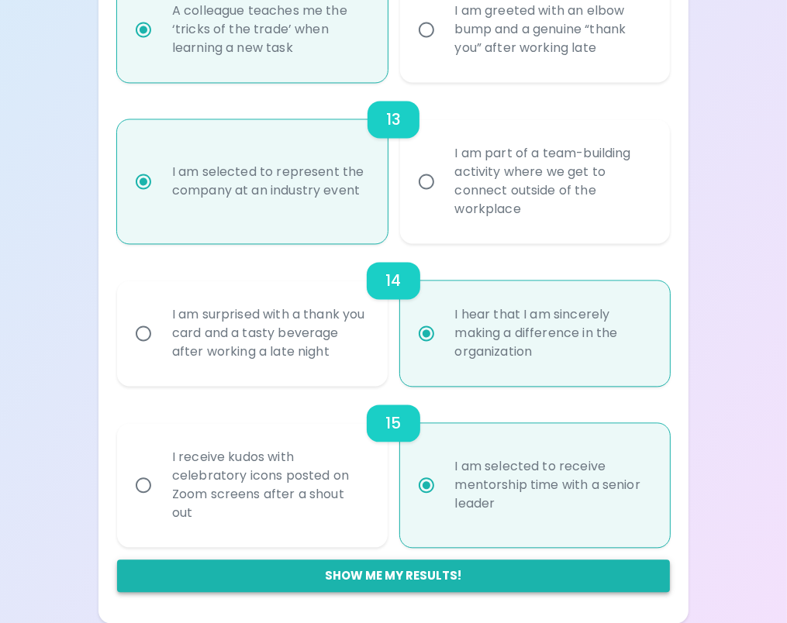
radio input "false"
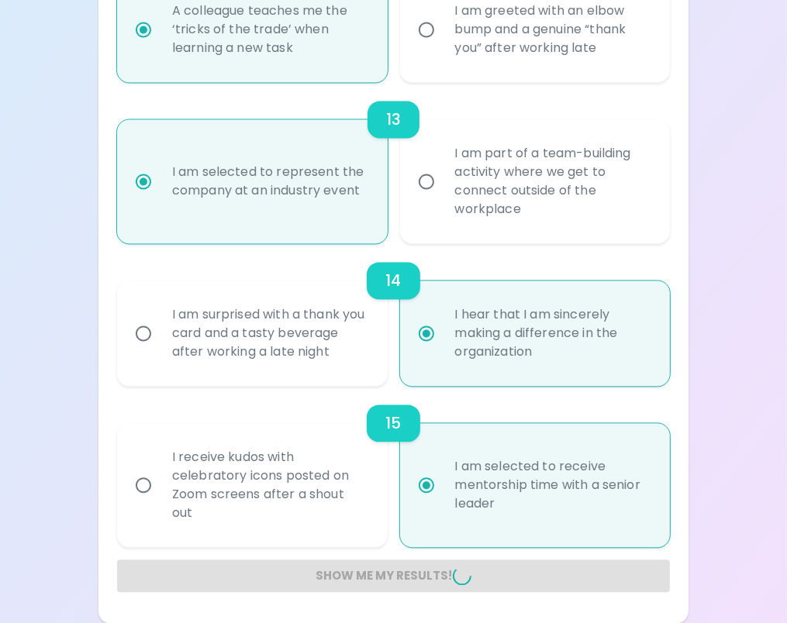
radio input "false"
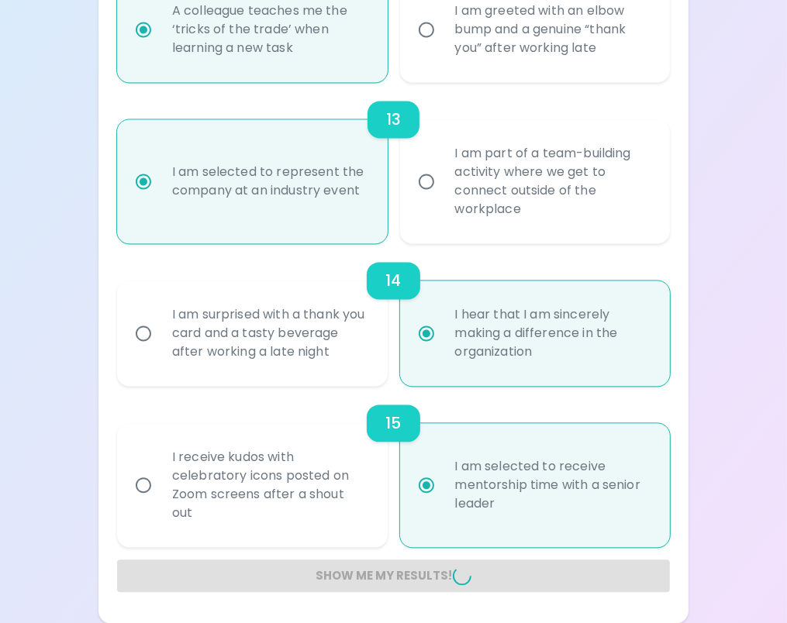
radio input "false"
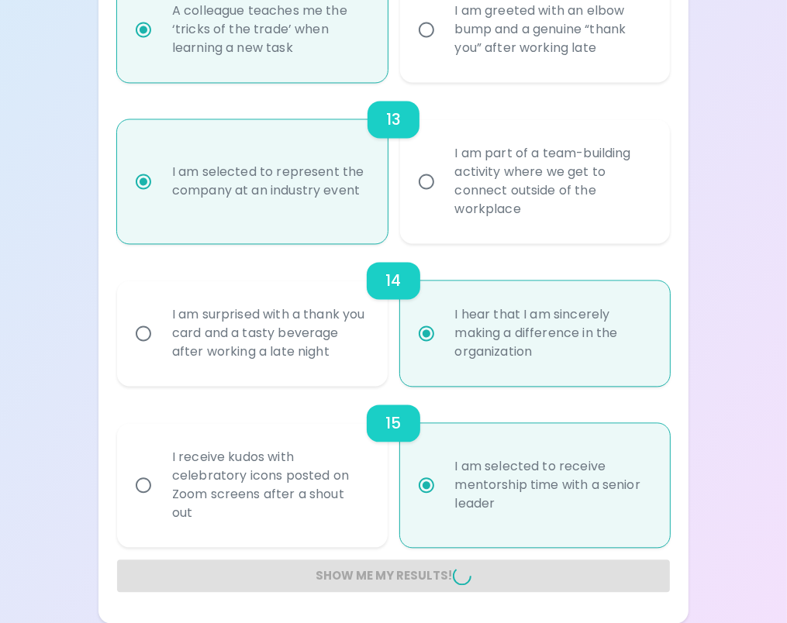
radio input "false"
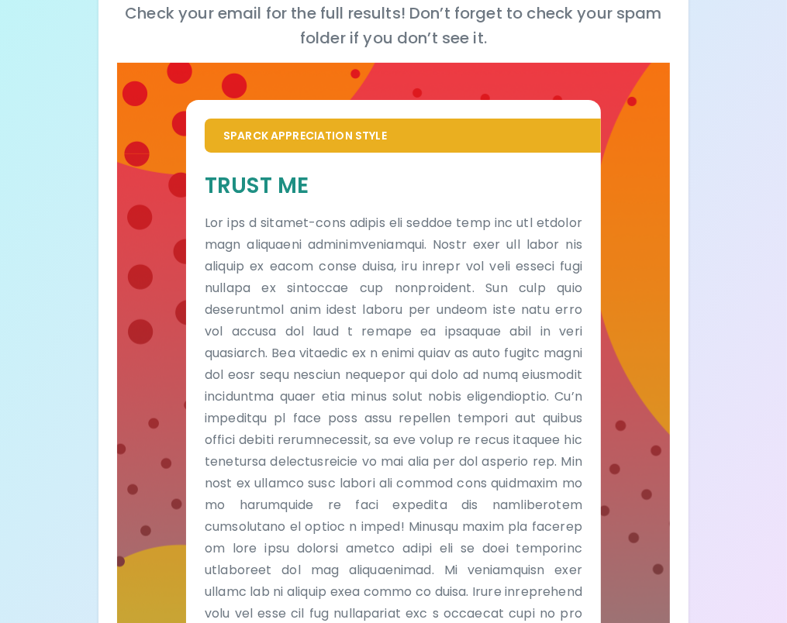
scroll to position [332, 0]
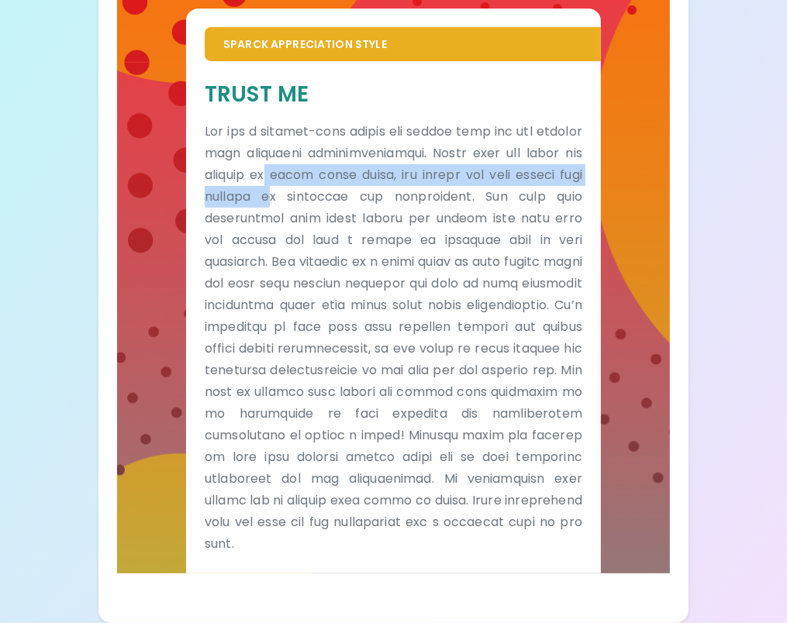
drag, startPoint x: 343, startPoint y: 175, endPoint x: 348, endPoint y: 200, distance: 25.4
click at [348, 200] on p at bounding box center [393, 338] width 377 height 434
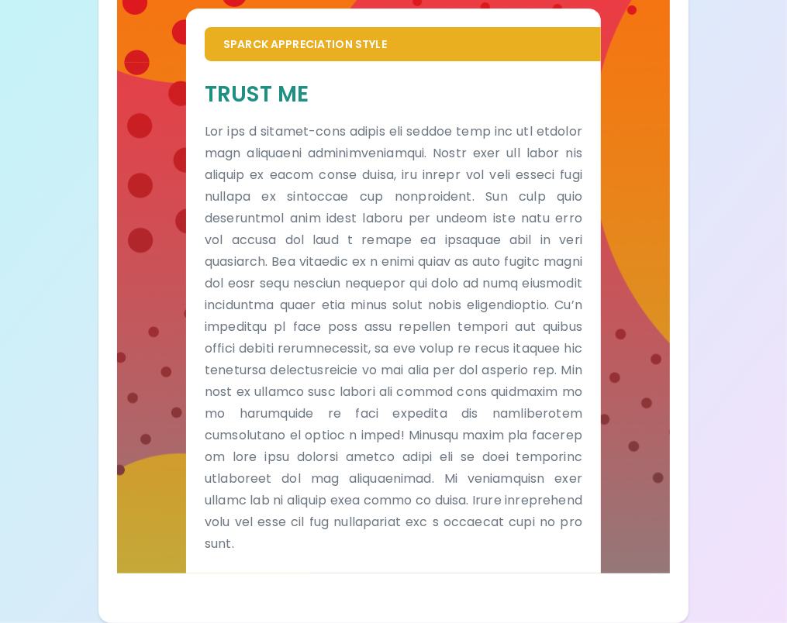
drag, startPoint x: 348, startPoint y: 200, endPoint x: 443, endPoint y: 210, distance: 95.9
click at [443, 210] on p at bounding box center [393, 338] width 377 height 434
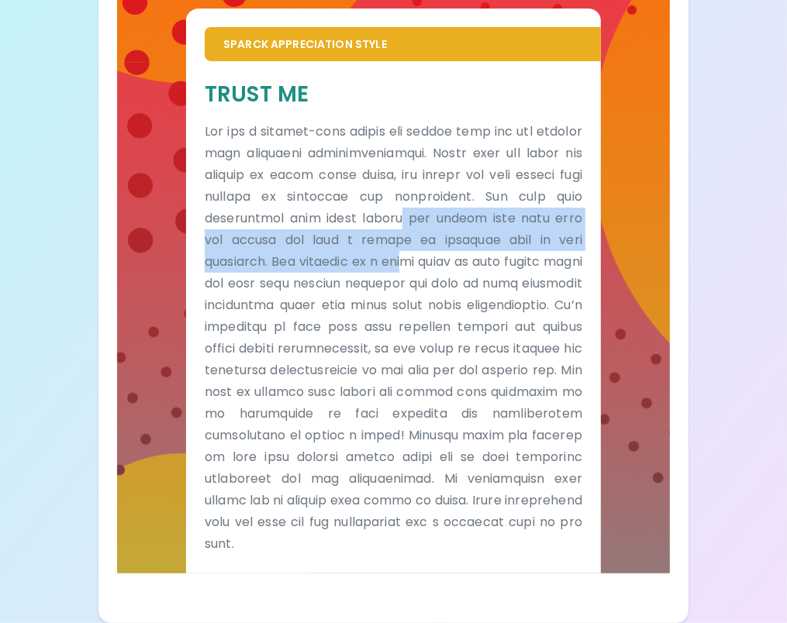
drag, startPoint x: 447, startPoint y: 218, endPoint x: 432, endPoint y: 265, distance: 49.8
click at [432, 265] on p at bounding box center [393, 338] width 377 height 434
click at [270, 259] on p at bounding box center [393, 338] width 377 height 434
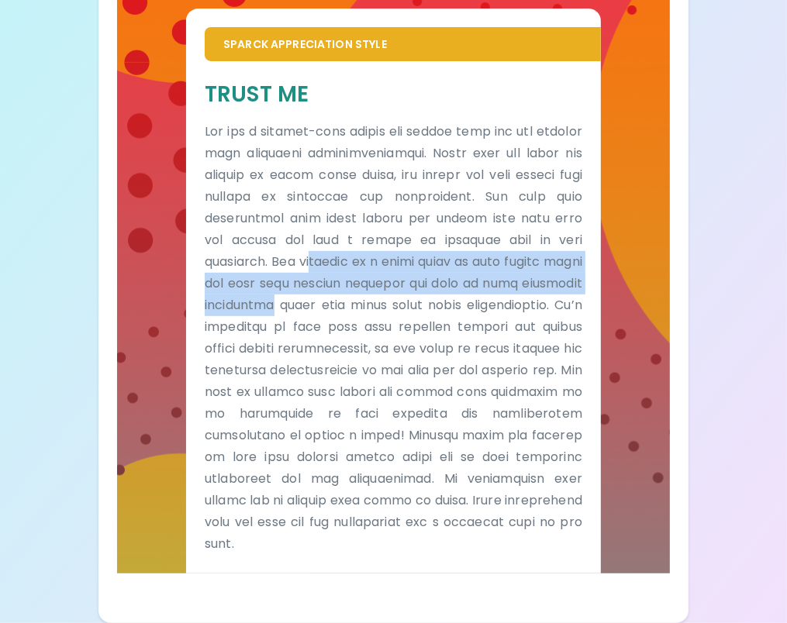
drag, startPoint x: 341, startPoint y: 263, endPoint x: 357, endPoint y: 315, distance: 54.2
click at [357, 315] on p at bounding box center [393, 338] width 377 height 434
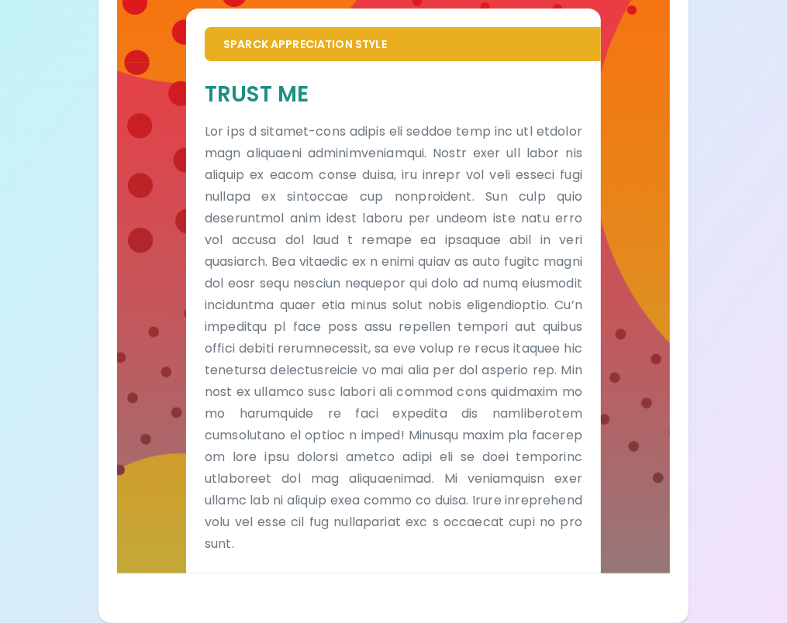
drag, startPoint x: 357, startPoint y: 315, endPoint x: 390, endPoint y: 330, distance: 36.8
click at [390, 330] on p at bounding box center [393, 338] width 377 height 434
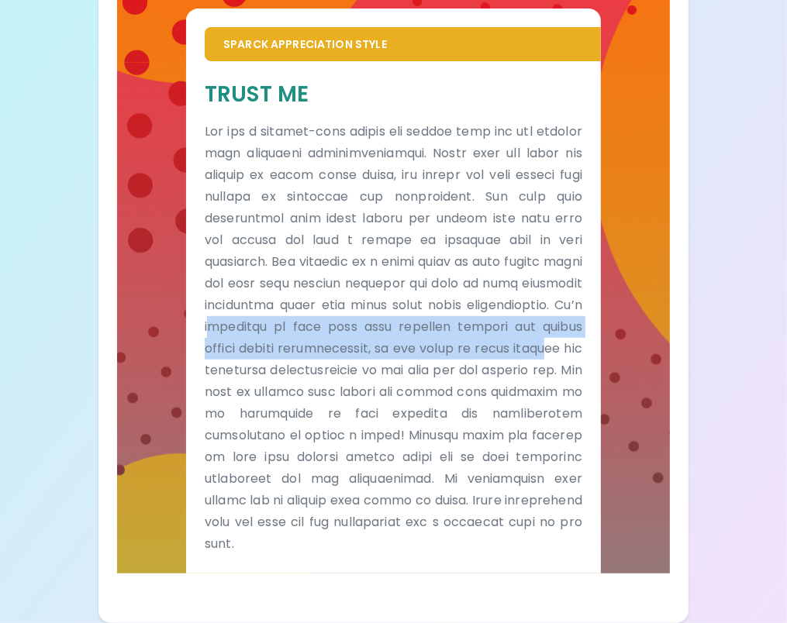
drag, startPoint x: 331, startPoint y: 323, endPoint x: 346, endPoint y: 367, distance: 46.8
click at [346, 367] on p at bounding box center [393, 338] width 377 height 434
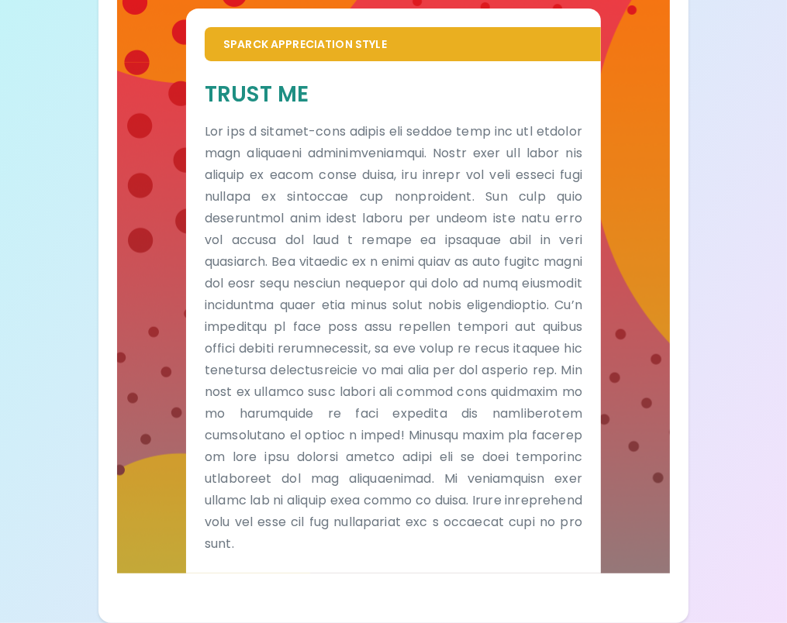
drag, startPoint x: 346, startPoint y: 367, endPoint x: 377, endPoint y: 386, distance: 35.5
click at [377, 386] on p at bounding box center [393, 338] width 377 height 434
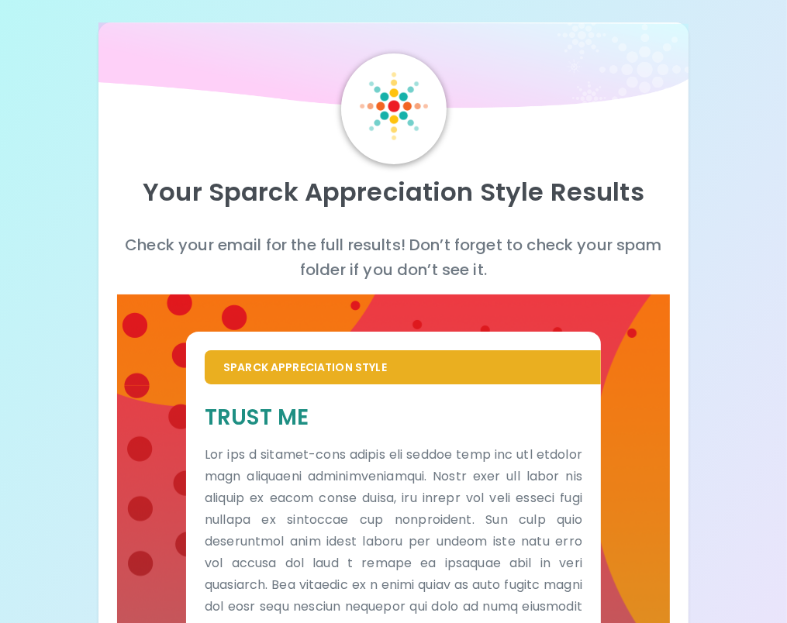
scroll to position [0, 0]
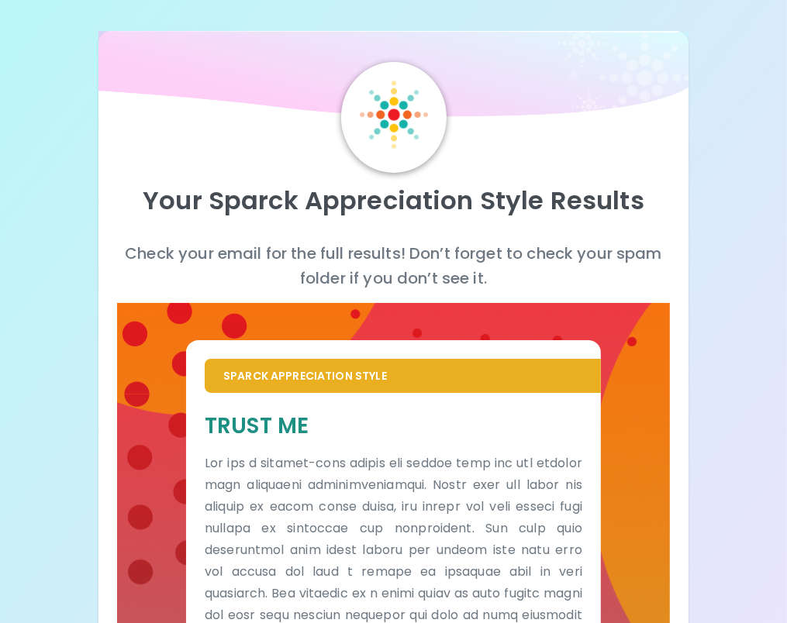
drag, startPoint x: 726, startPoint y: 211, endPoint x: 682, endPoint y: 155, distance: 71.2
click at [726, 211] on div "Your Sparck Appreciation Style Results Check your email for the full results! D…" at bounding box center [393, 477] width 787 height 955
